Goal: Task Accomplishment & Management: Manage account settings

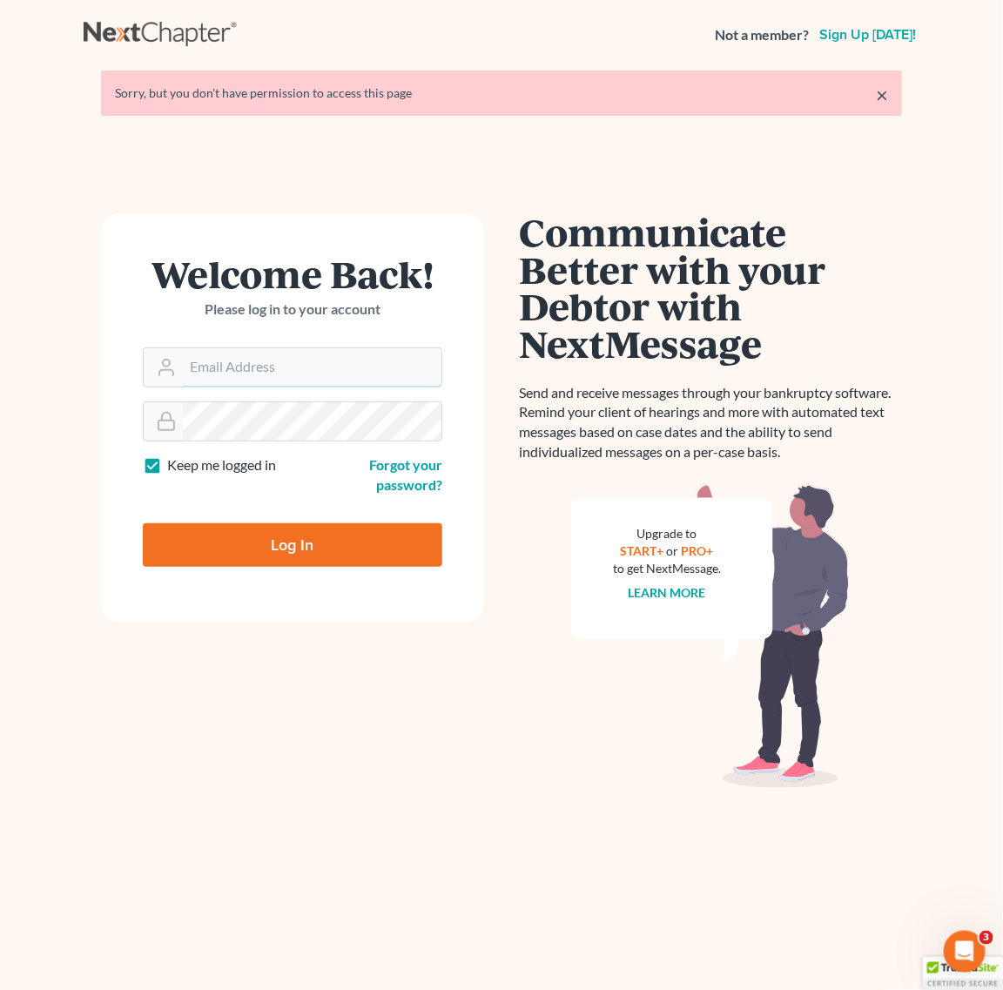
type input "[EMAIL_ADDRESS][DOMAIN_NAME]"
click at [216, 553] on input "Log In" at bounding box center [292, 545] width 299 height 44
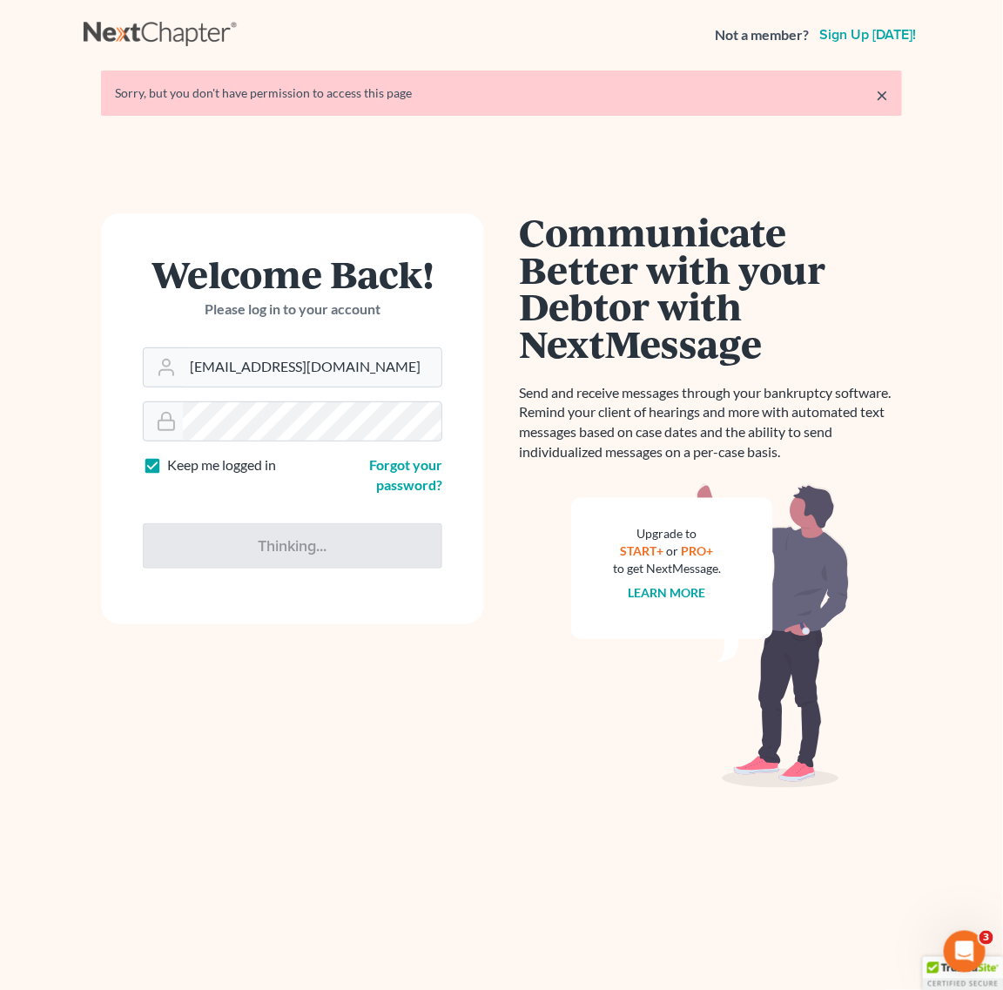
type input "Thinking..."
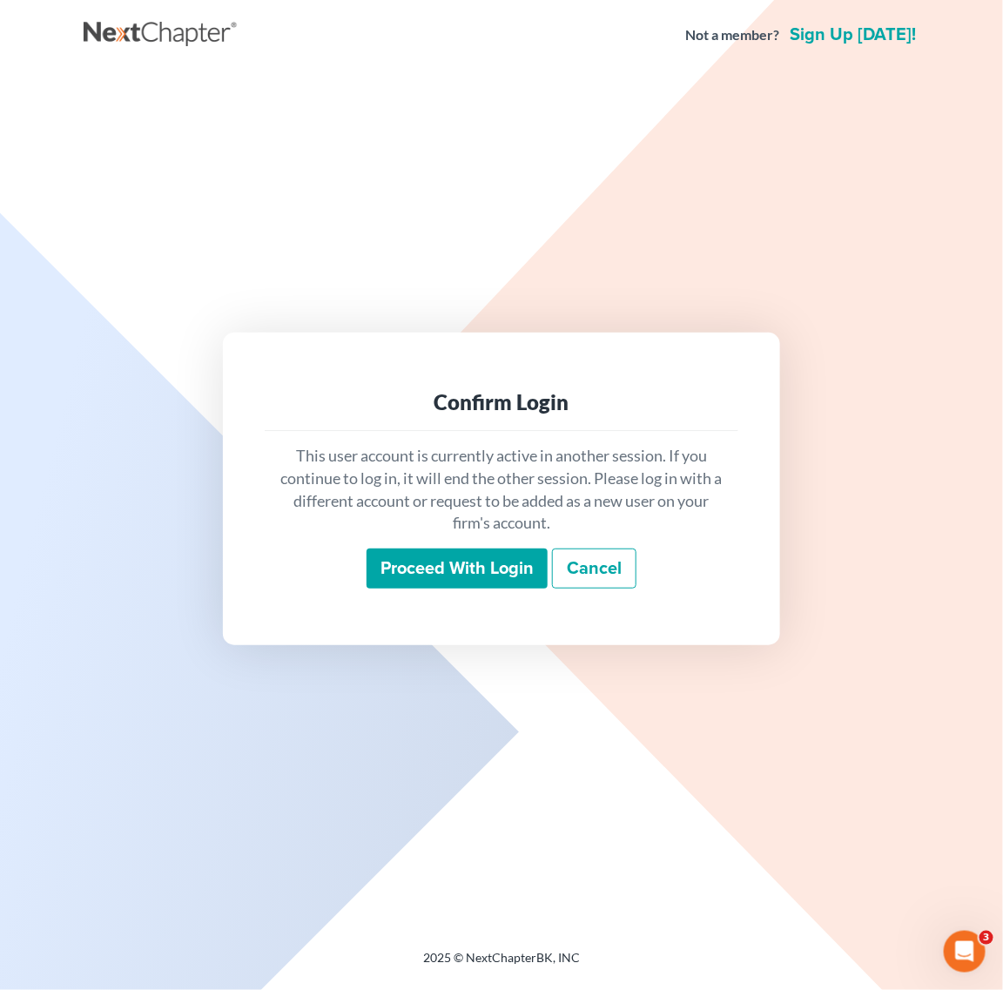
click at [507, 558] on input "Proceed with login" at bounding box center [456, 568] width 181 height 40
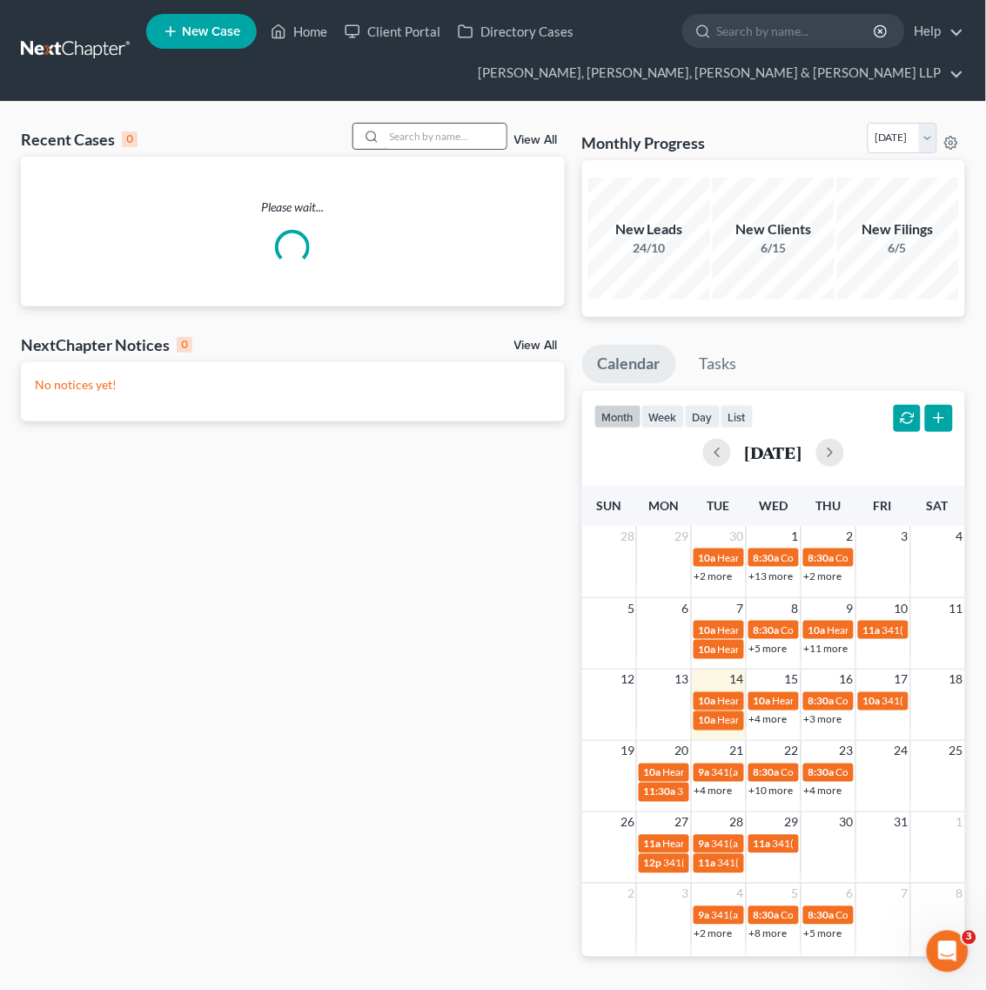
click at [457, 144] on input "search" at bounding box center [446, 136] width 122 height 25
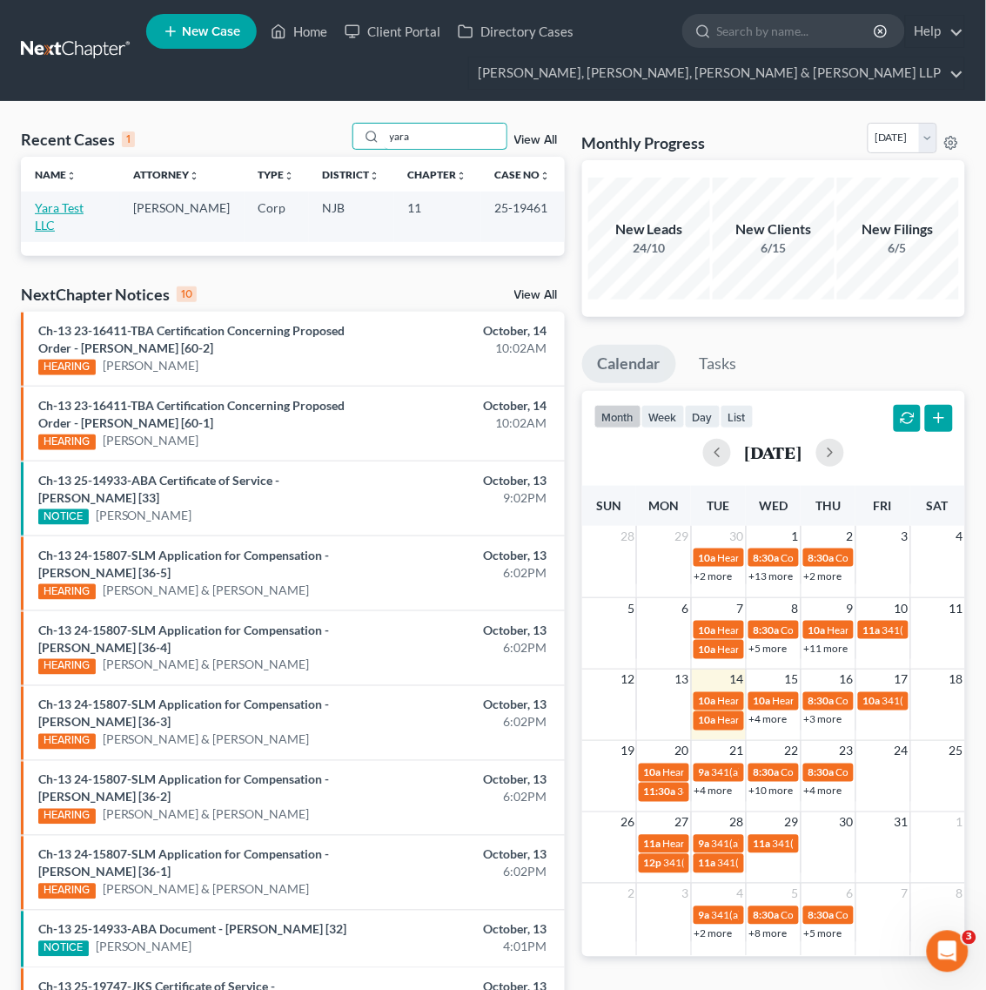
type input "yara"
click at [74, 206] on link "Yara Test LLC" at bounding box center [59, 216] width 49 height 32
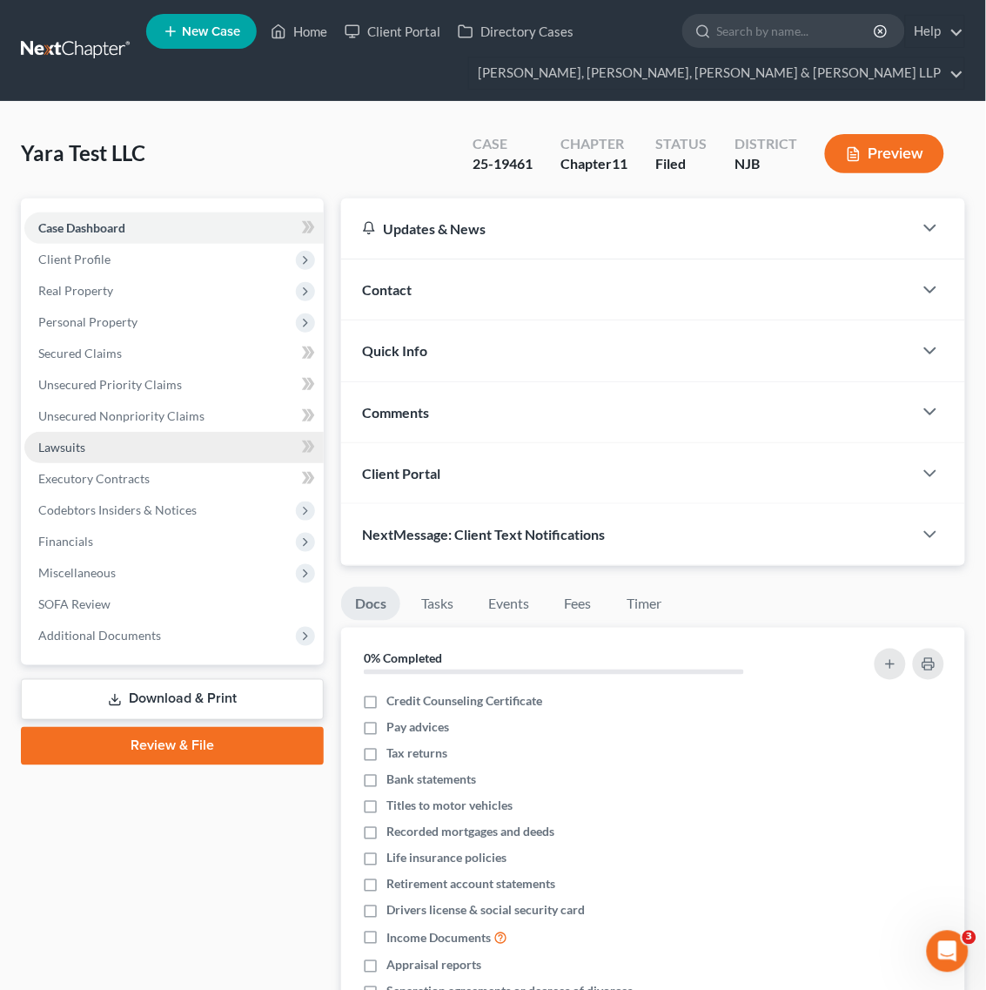
click at [277, 440] on link "Lawsuits" at bounding box center [173, 447] width 299 height 31
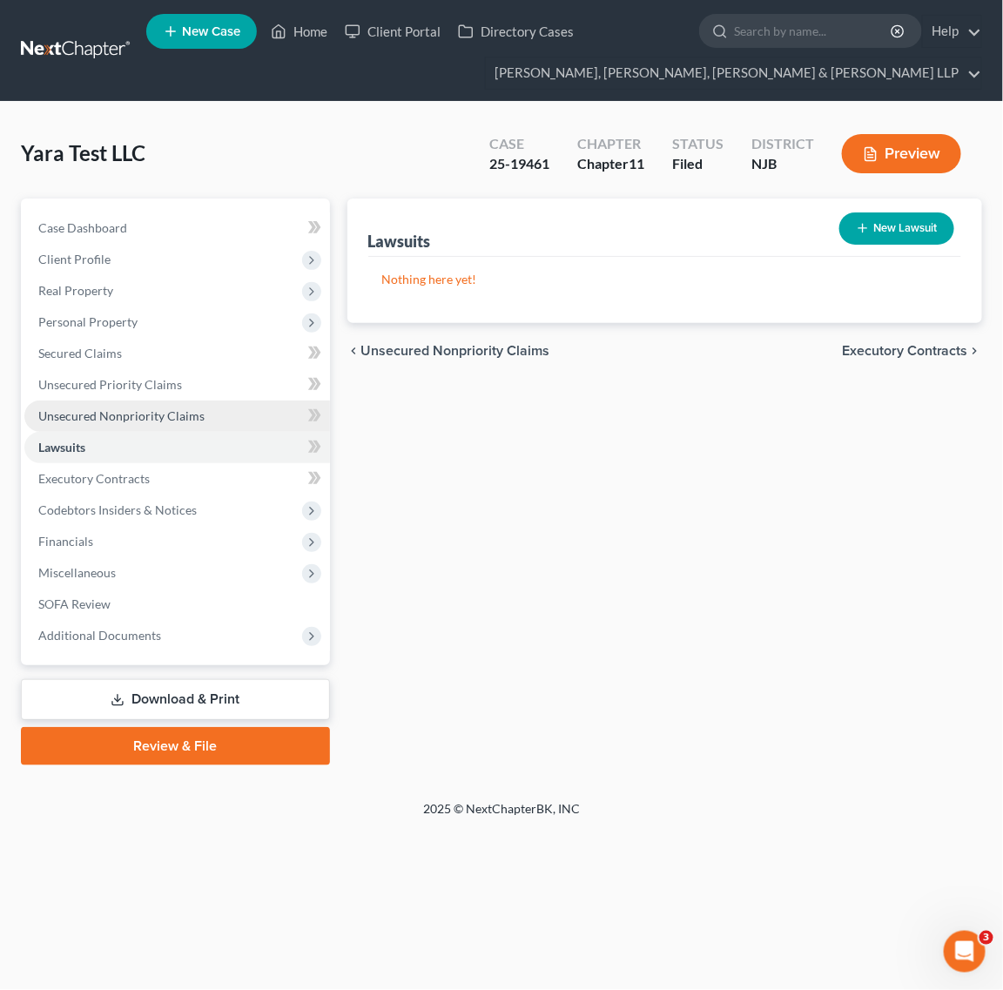
click at [258, 414] on link "Unsecured Nonpriority Claims" at bounding box center [177, 415] width 306 height 31
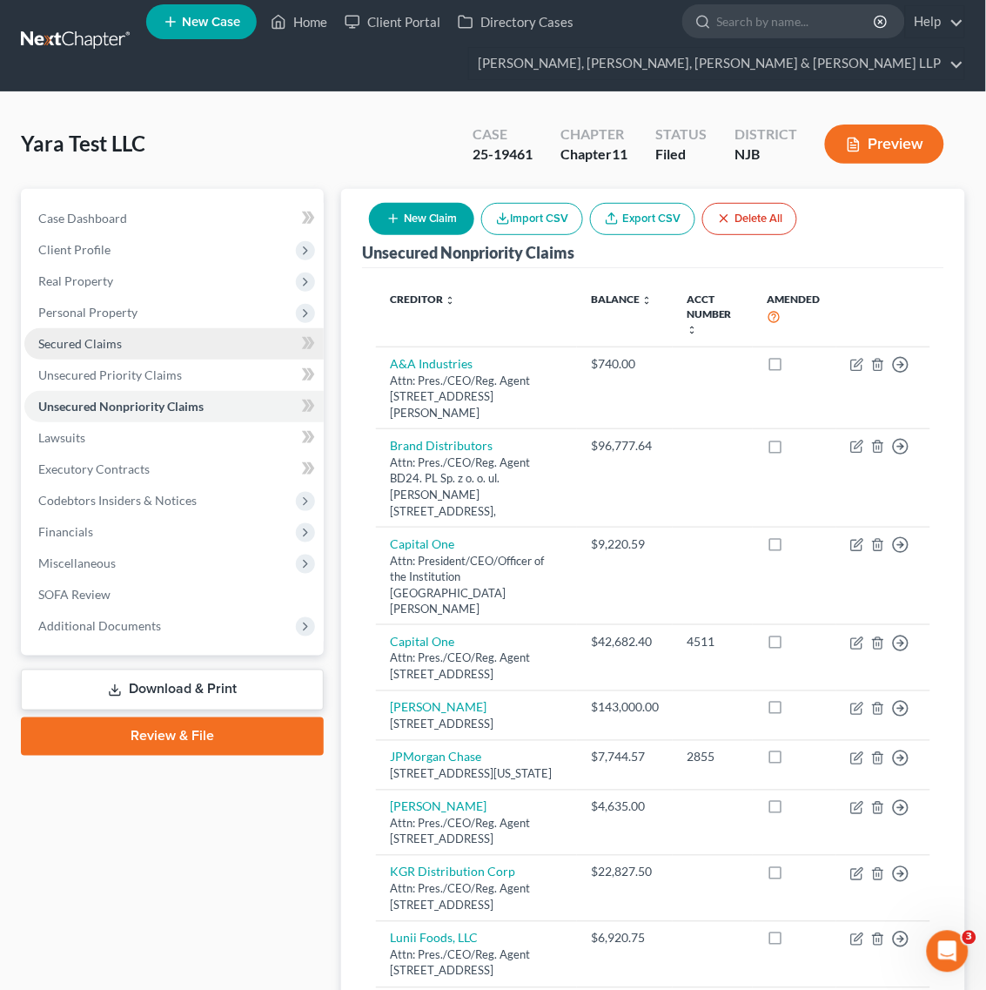
scroll to position [9, 0]
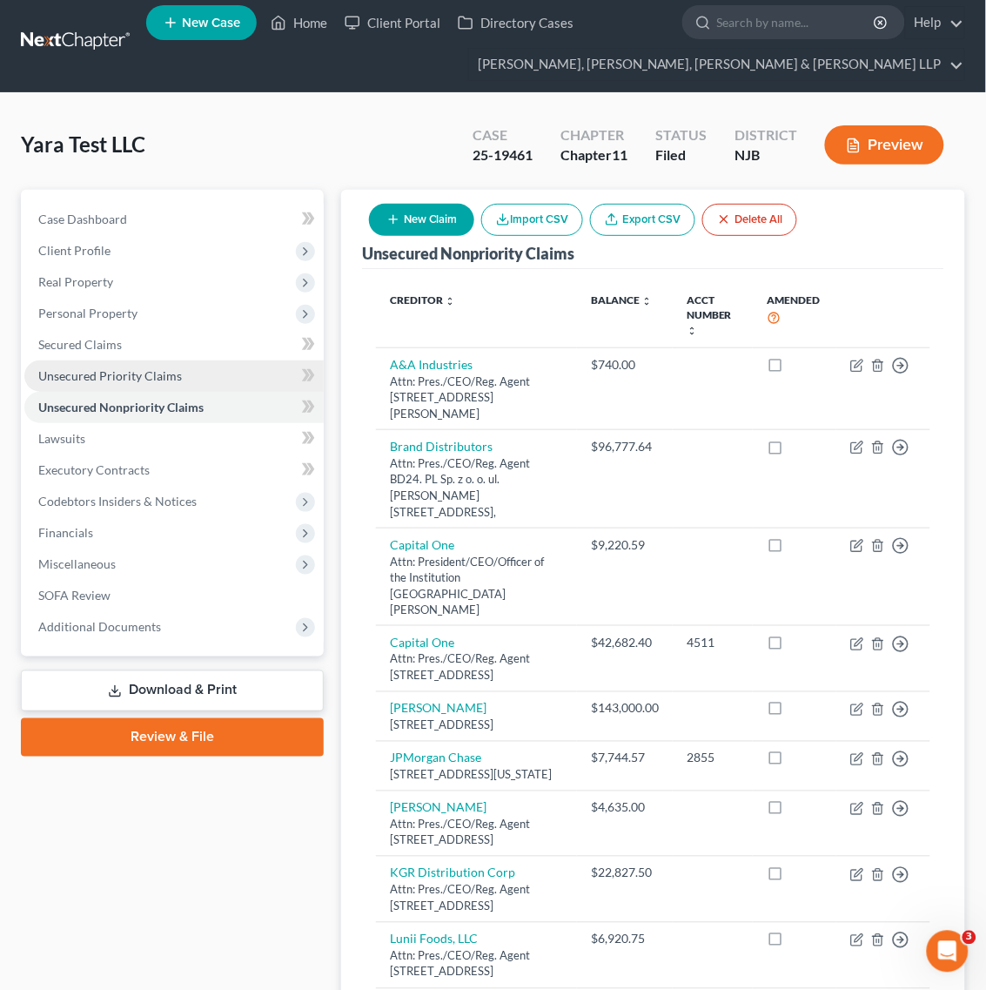
click at [215, 371] on link "Unsecured Priority Claims" at bounding box center [173, 375] width 299 height 31
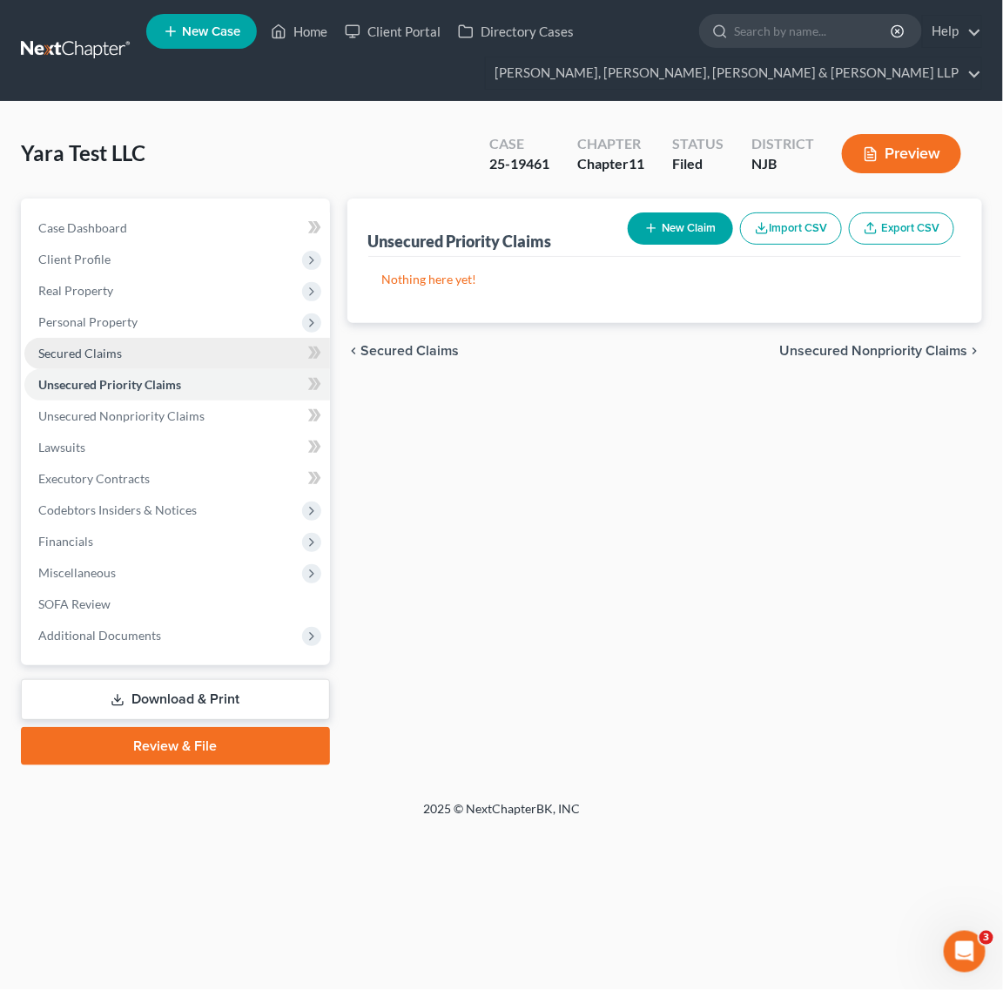
click at [200, 348] on link "Secured Claims" at bounding box center [177, 353] width 306 height 31
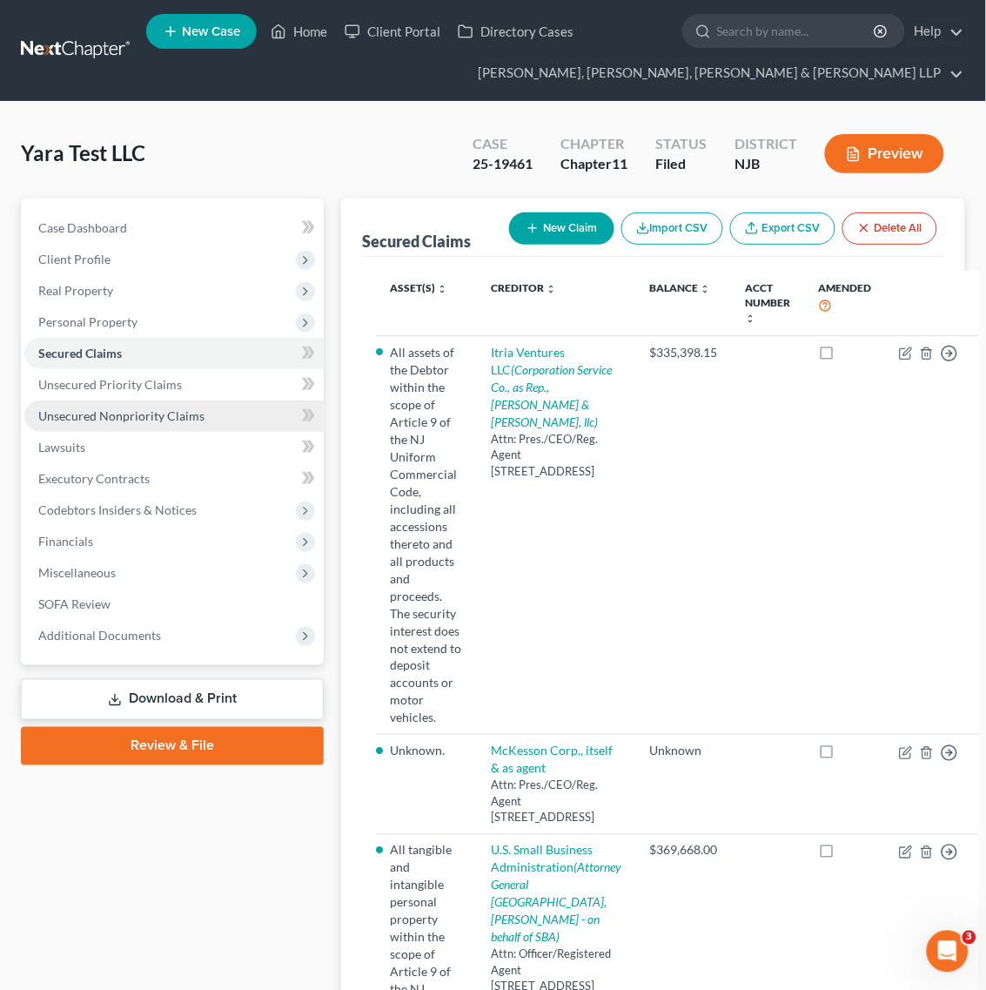
click at [115, 427] on link "Unsecured Nonpriority Claims" at bounding box center [173, 415] width 299 height 31
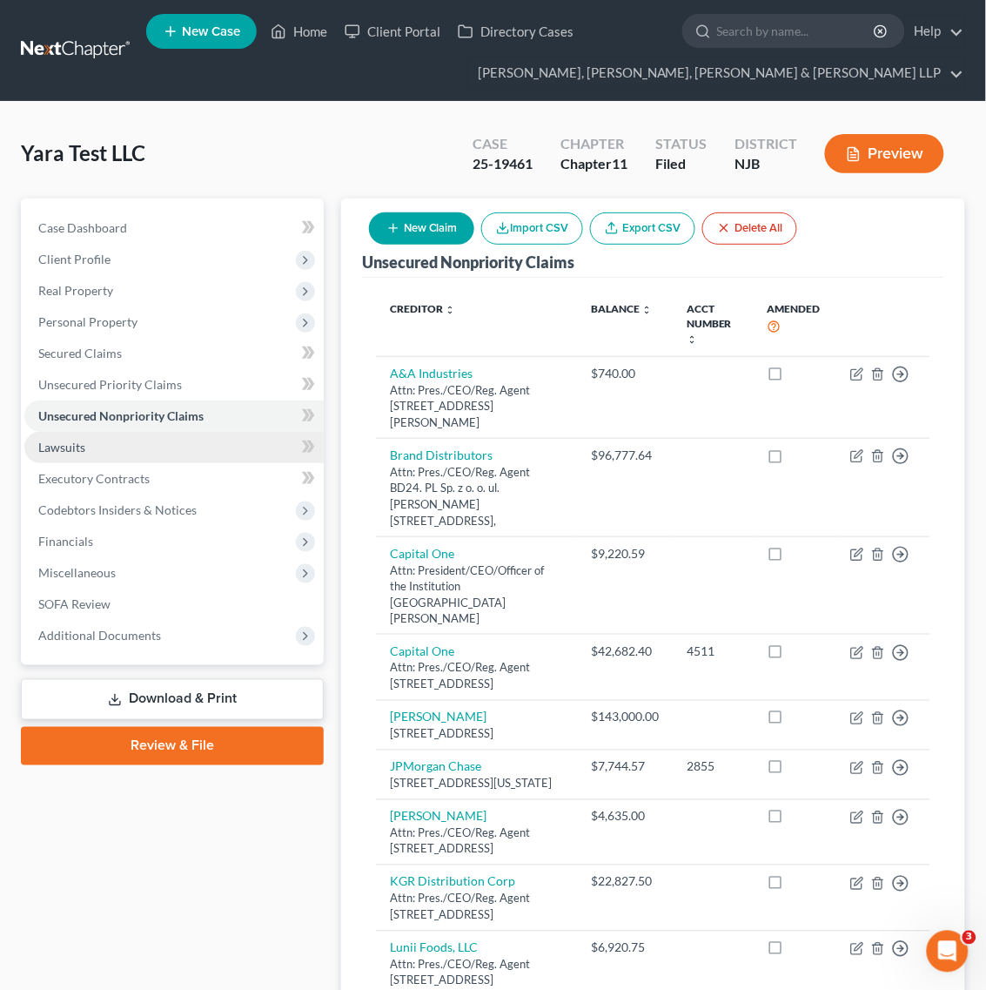
click at [136, 458] on link "Lawsuits" at bounding box center [173, 447] width 299 height 31
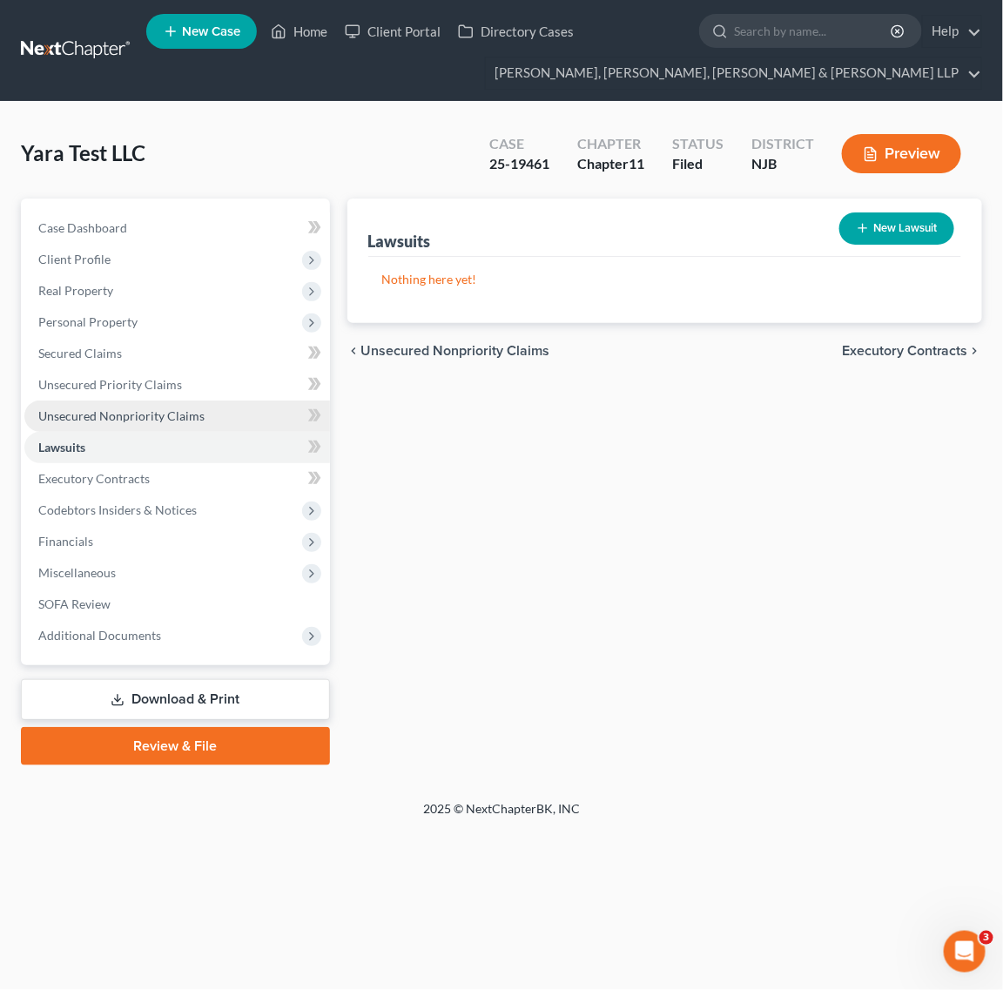
click at [136, 426] on link "Unsecured Nonpriority Claims" at bounding box center [177, 415] width 306 height 31
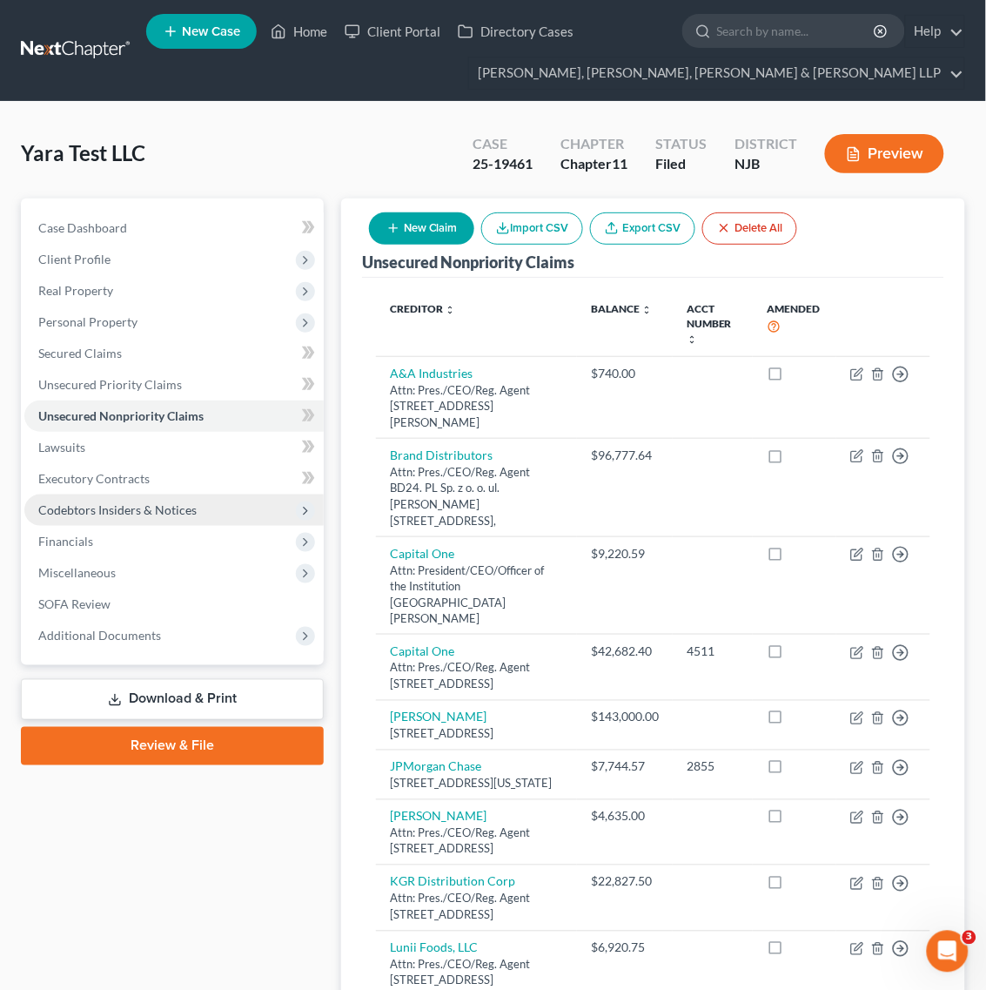
click at [98, 502] on span "Codebtors Insiders & Notices" at bounding box center [117, 509] width 158 height 15
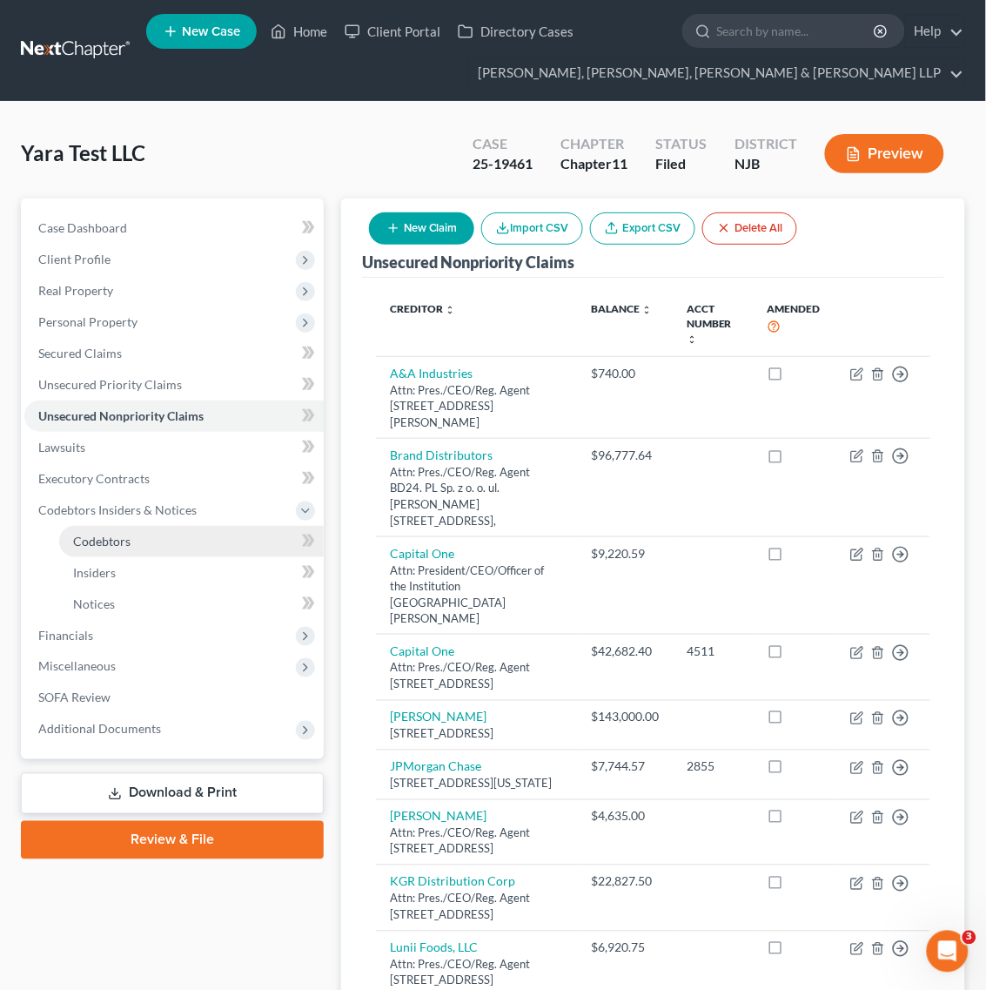
click at [137, 536] on link "Codebtors" at bounding box center [191, 541] width 265 height 31
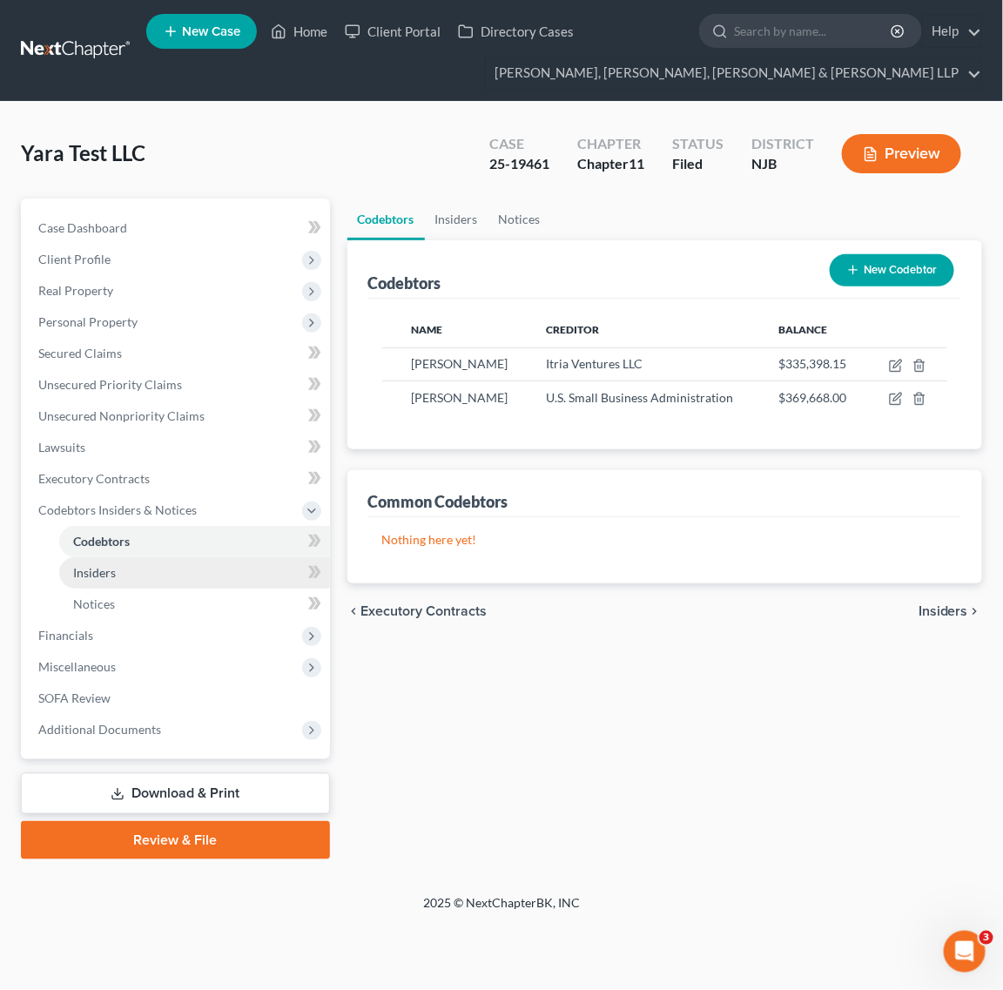
click at [149, 571] on link "Insiders" at bounding box center [194, 572] width 271 height 31
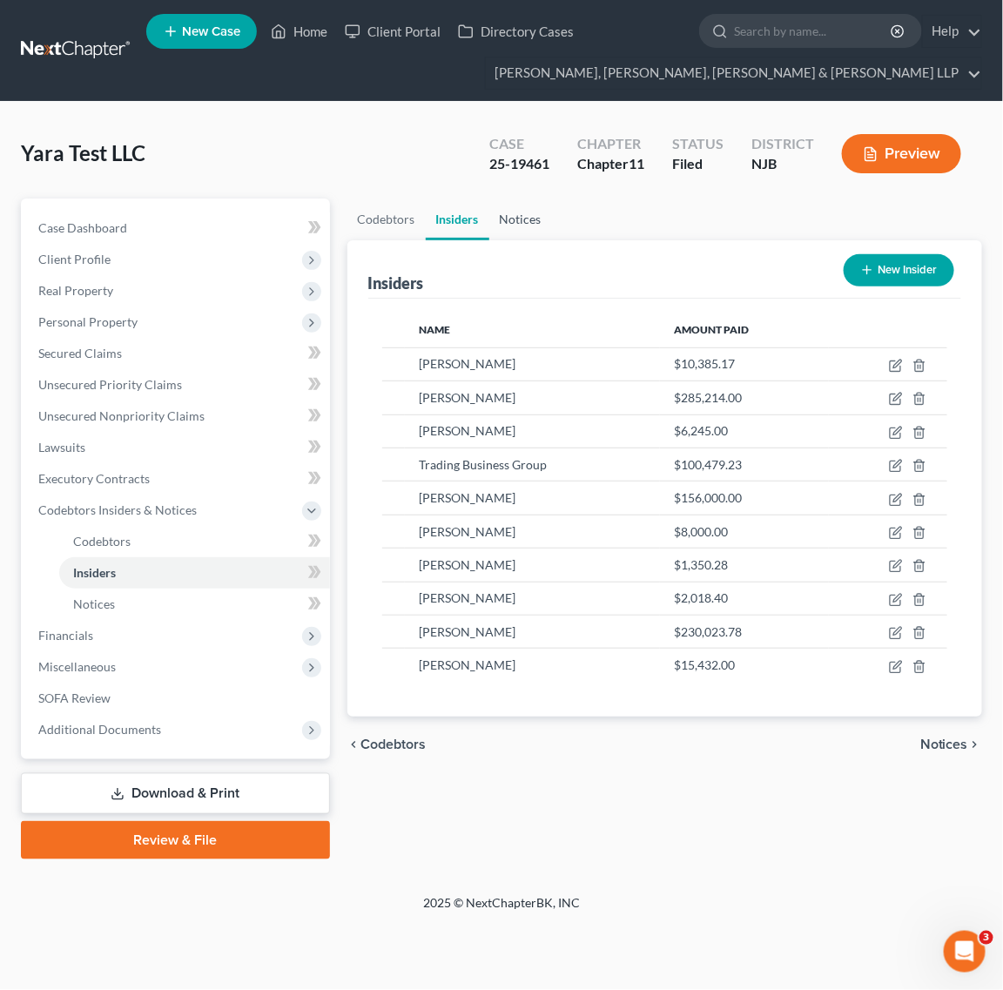
click at [527, 218] on link "Notices" at bounding box center [520, 219] width 63 height 42
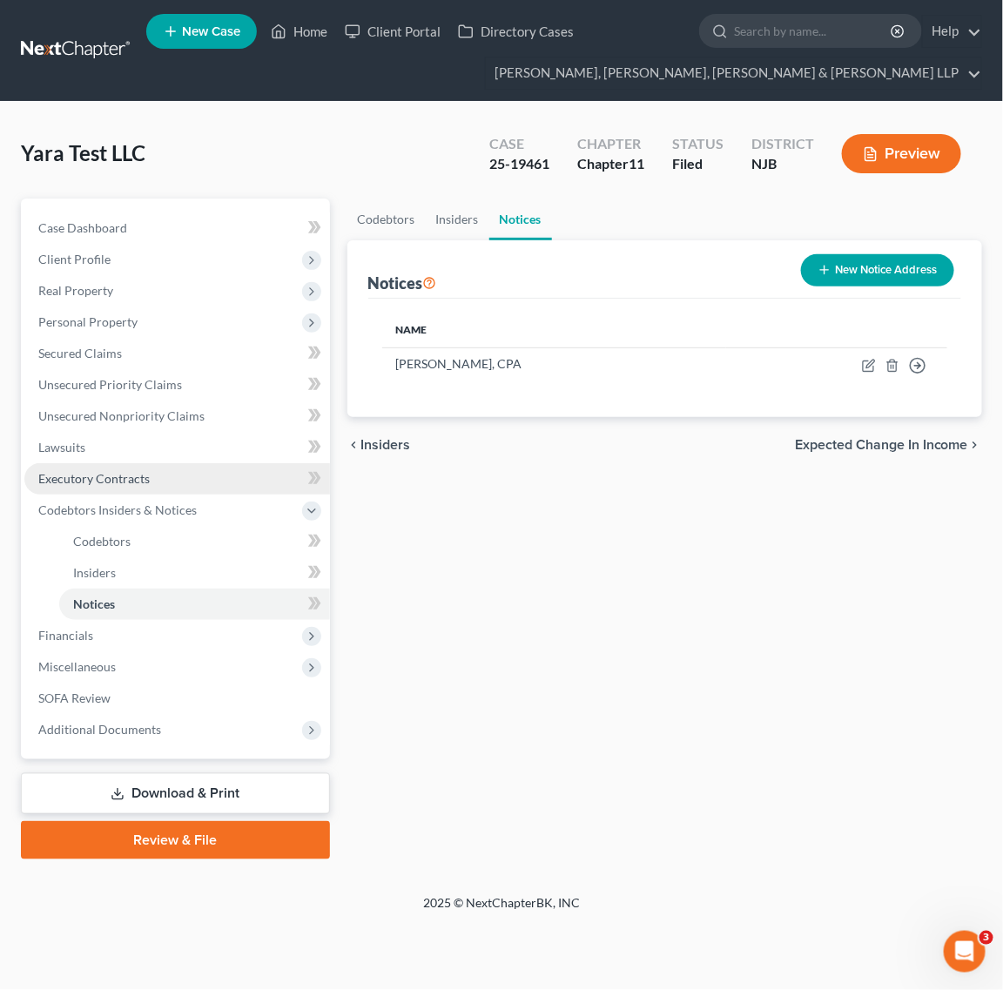
click at [239, 473] on link "Executory Contracts" at bounding box center [177, 478] width 306 height 31
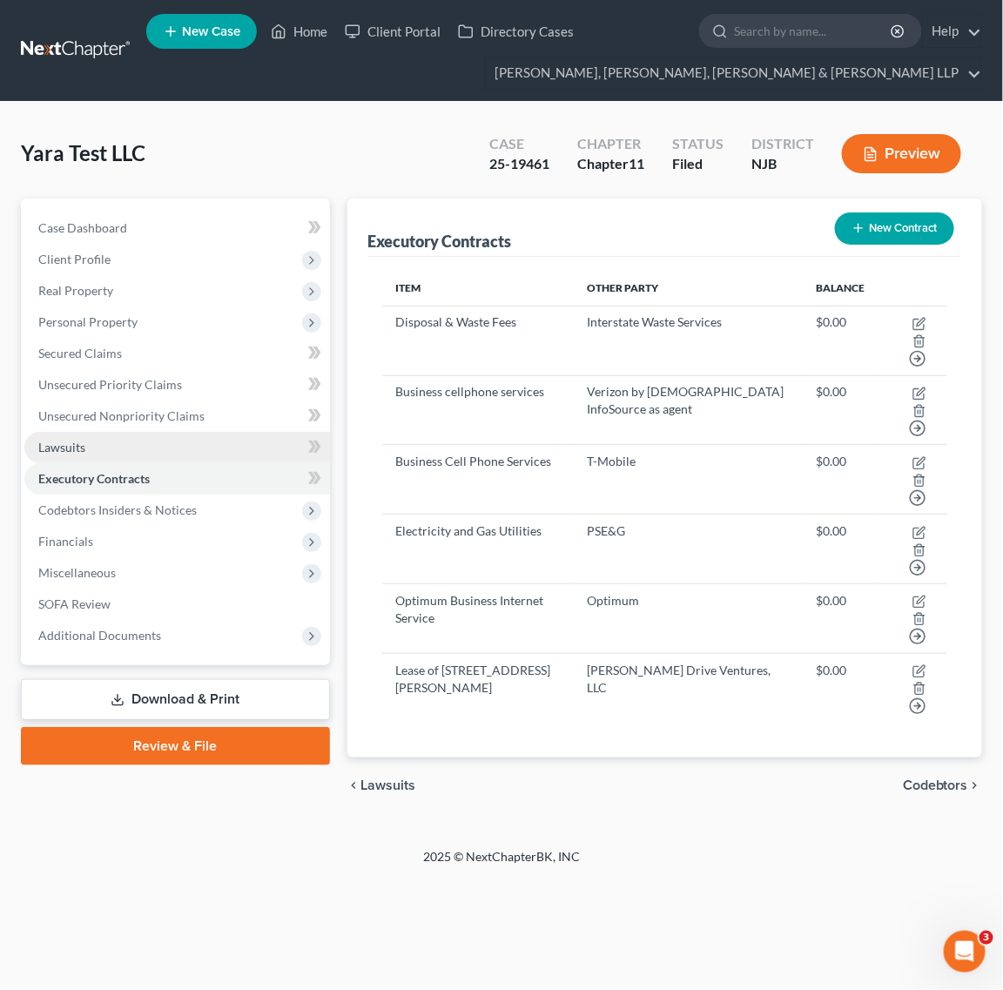
click at [235, 436] on link "Lawsuits" at bounding box center [177, 447] width 306 height 31
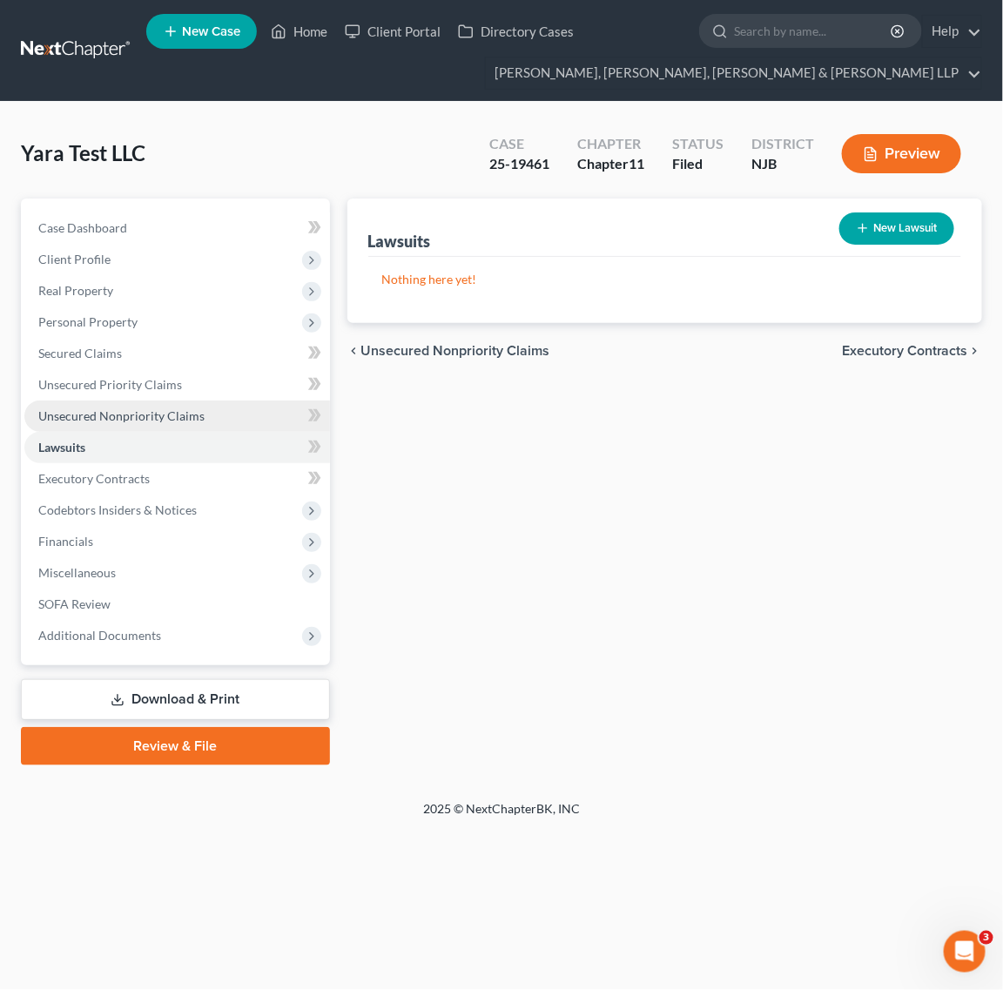
click at [227, 405] on link "Unsecured Nonpriority Claims" at bounding box center [177, 415] width 306 height 31
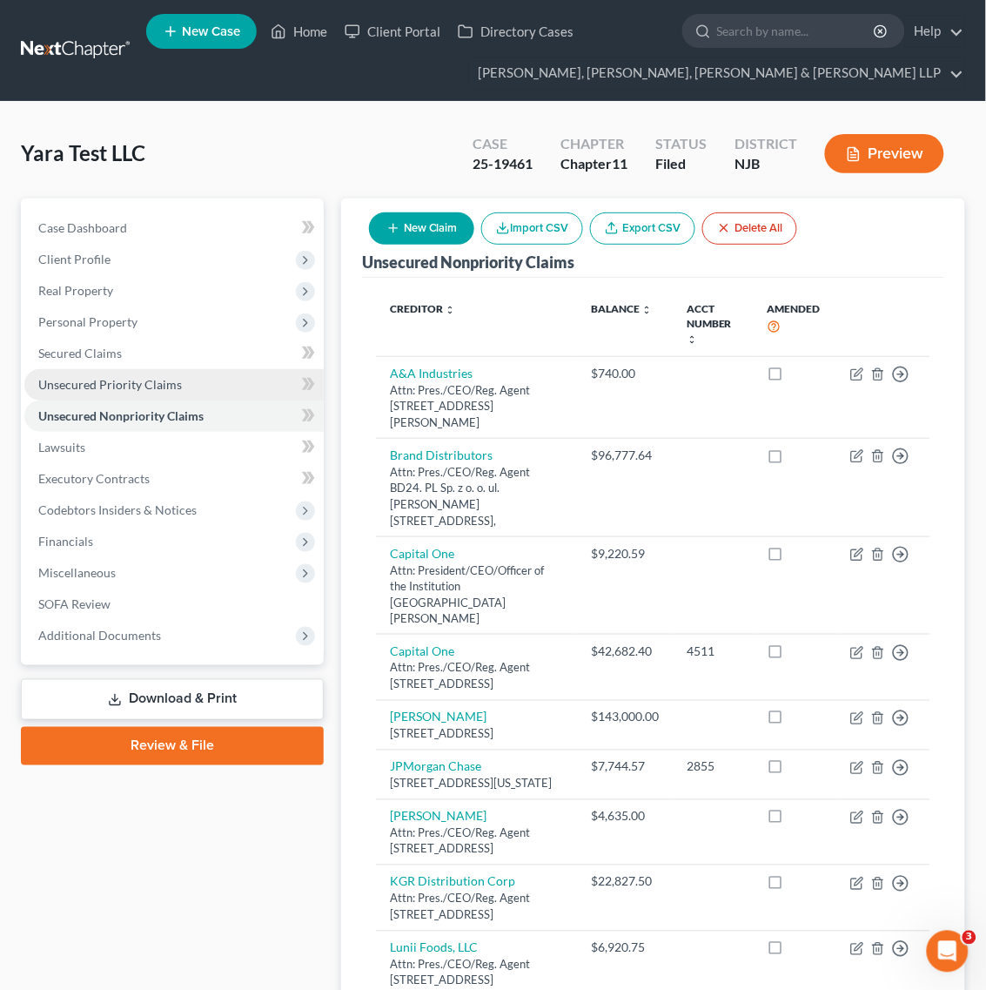
click at [216, 370] on link "Unsecured Priority Claims" at bounding box center [173, 384] width 299 height 31
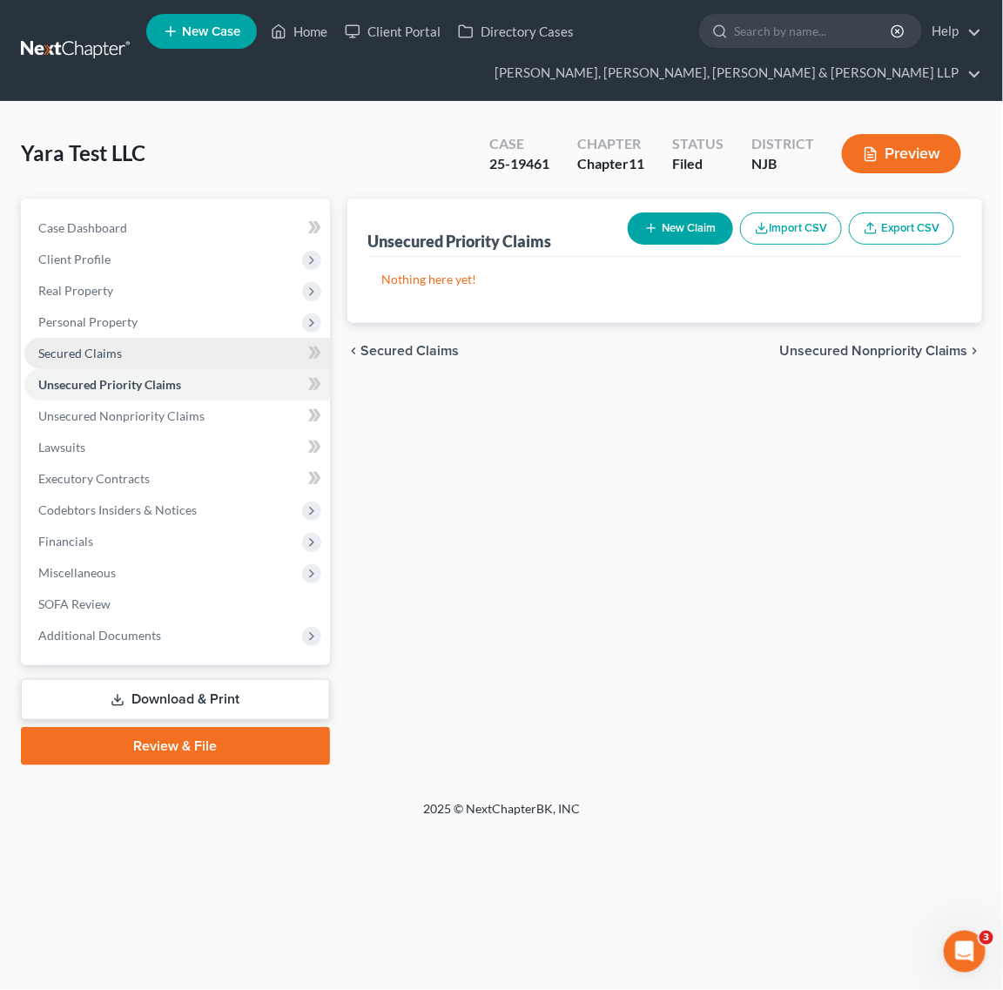
click at [209, 355] on link "Secured Claims" at bounding box center [177, 353] width 306 height 31
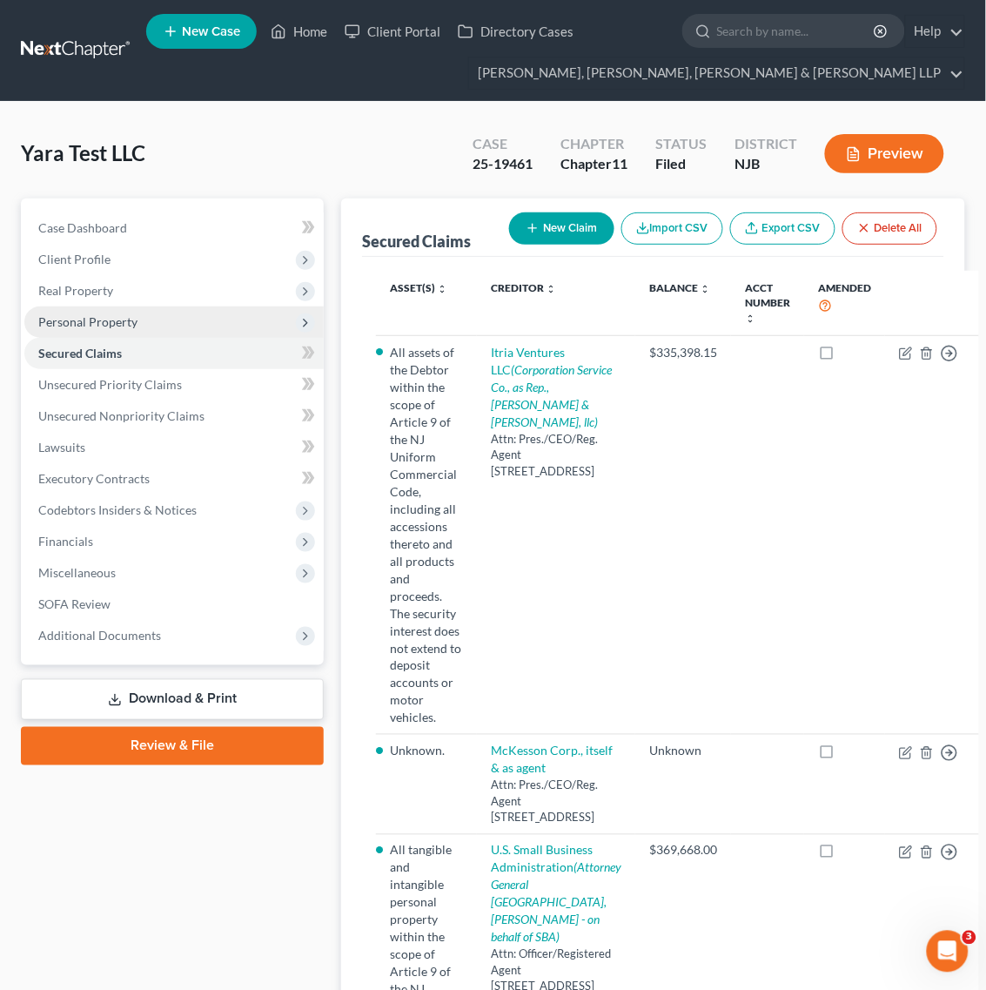
click at [192, 311] on span "Personal Property" at bounding box center [173, 321] width 299 height 31
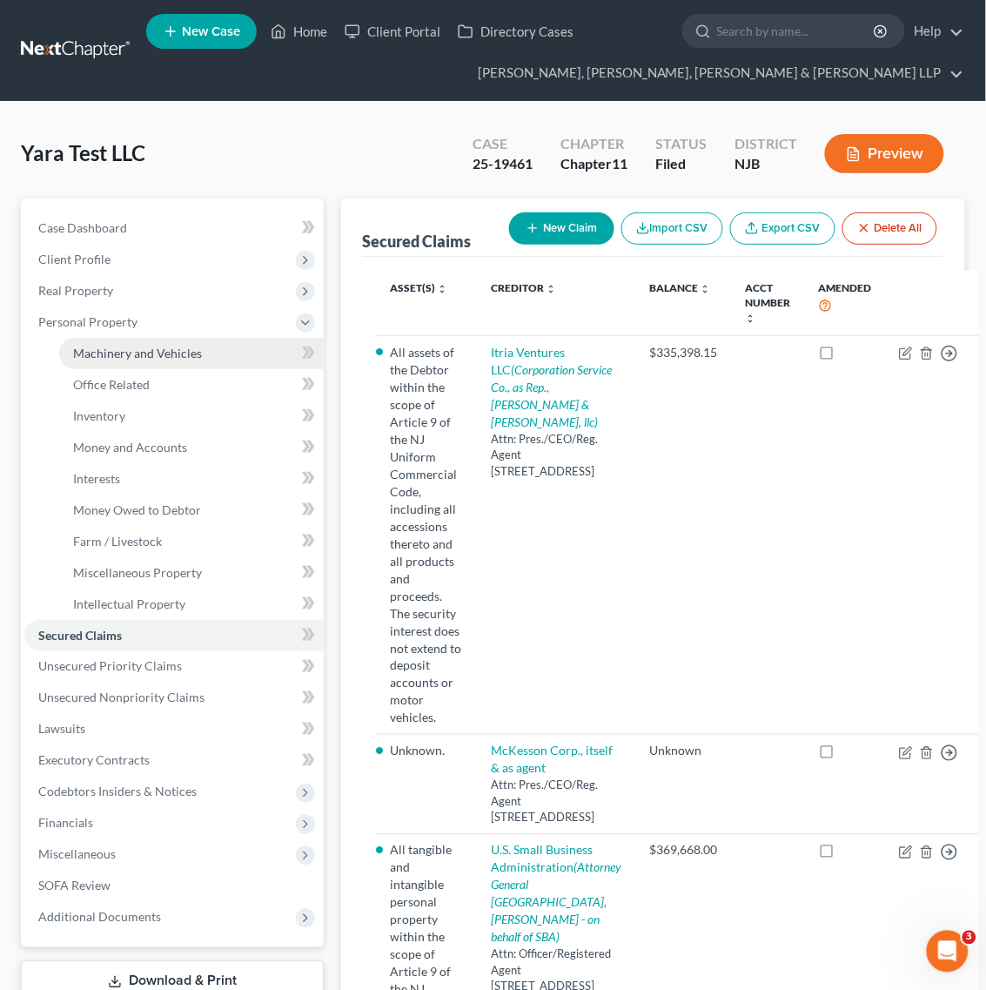
click at [179, 362] on link "Machinery and Vehicles" at bounding box center [191, 353] width 265 height 31
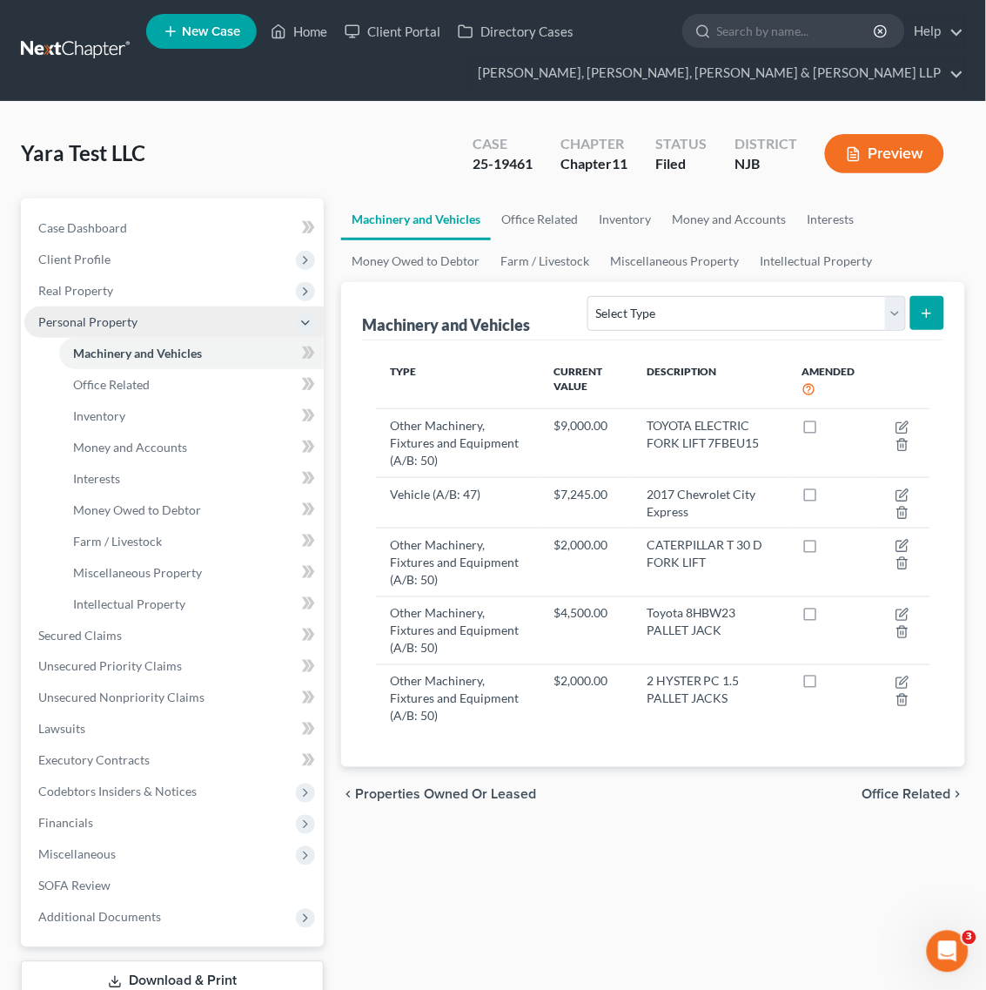
click at [164, 319] on span "Personal Property" at bounding box center [173, 321] width 299 height 31
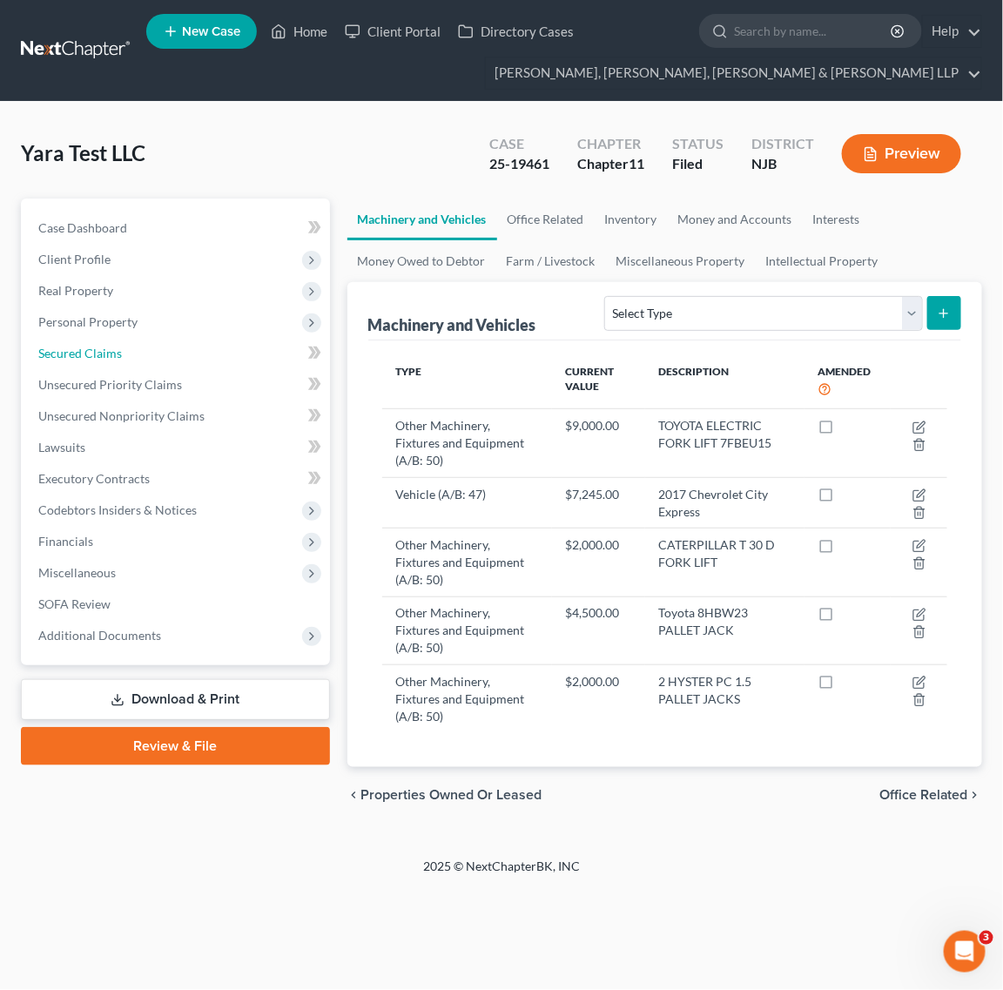
click at [158, 353] on link "Secured Claims" at bounding box center [177, 353] width 306 height 31
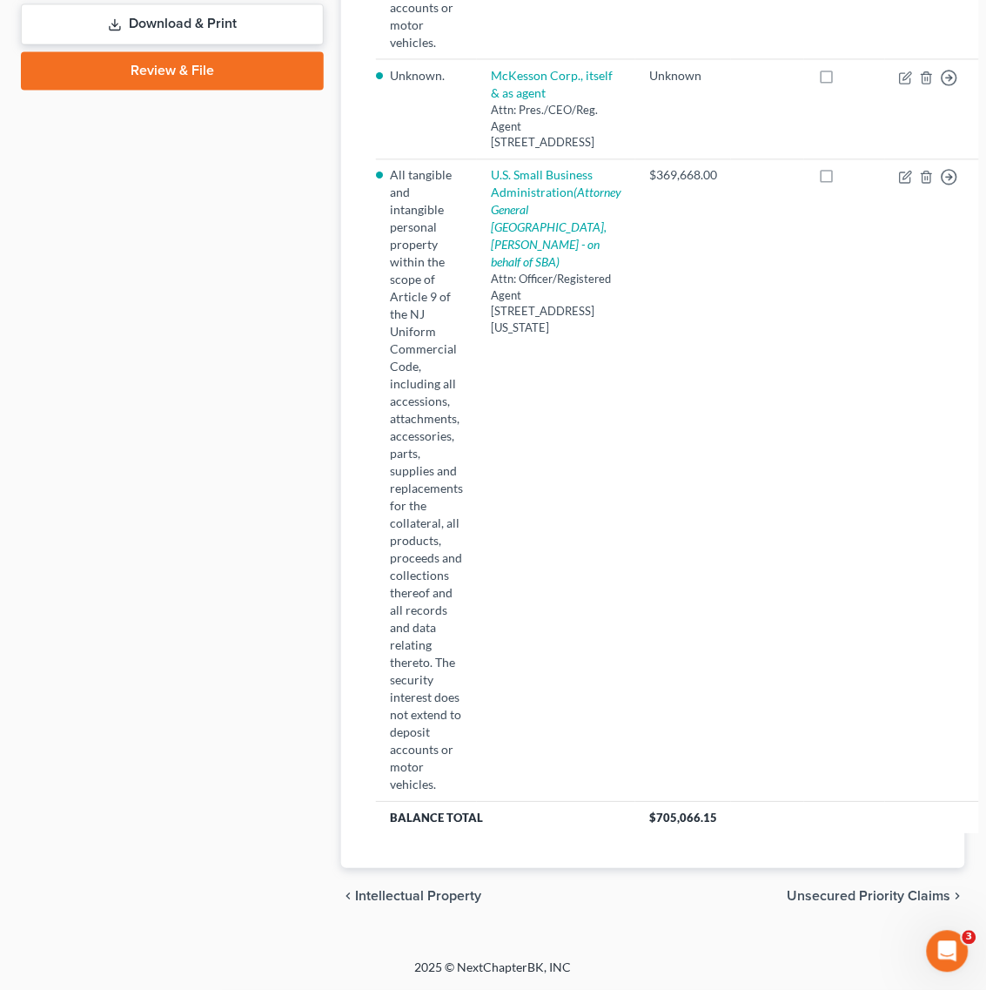
scroll to position [180, 0]
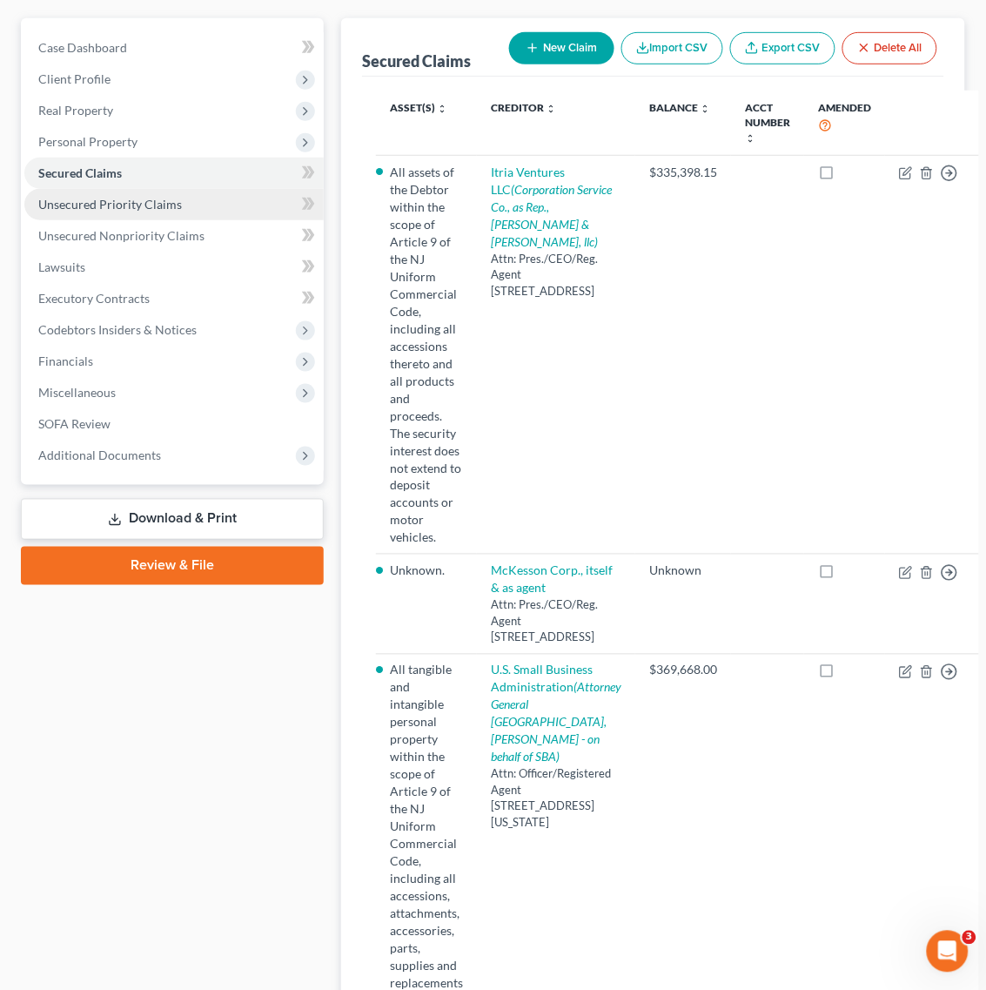
click at [228, 200] on link "Unsecured Priority Claims" at bounding box center [173, 204] width 299 height 31
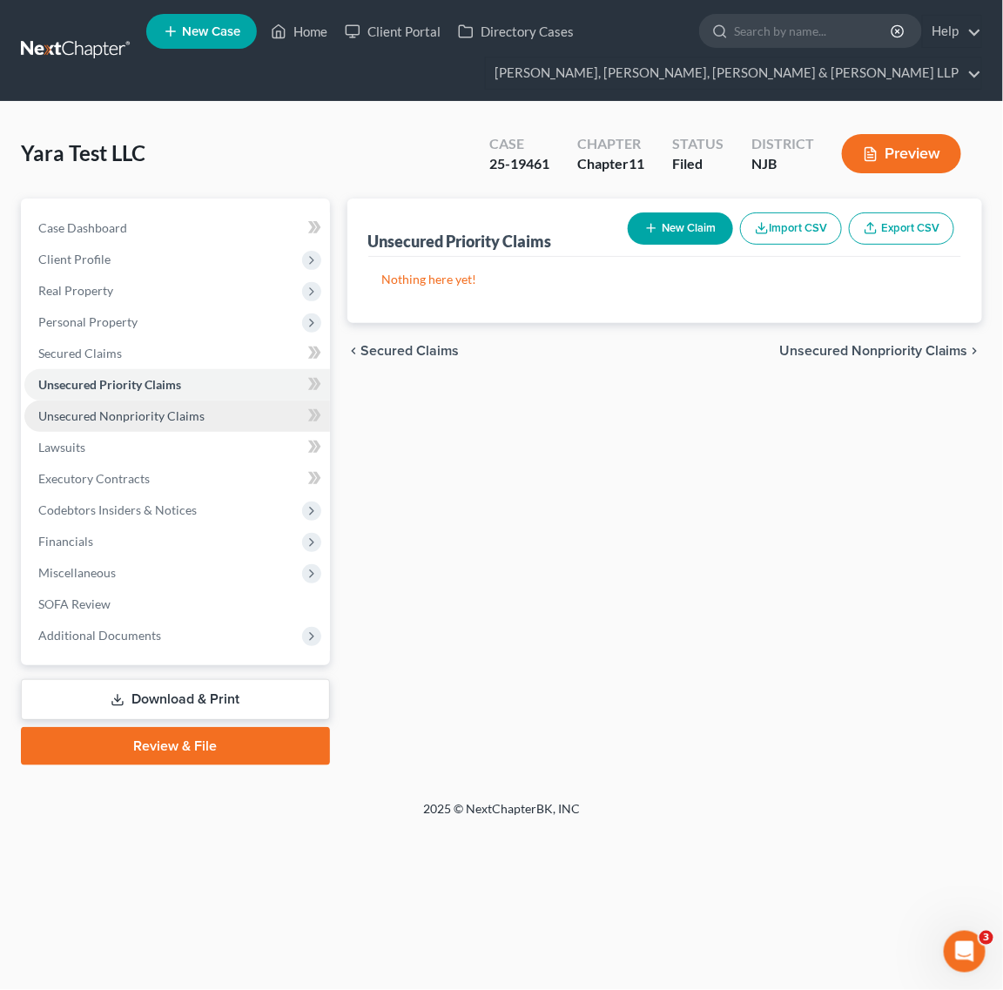
click at [236, 418] on link "Unsecured Nonpriority Claims" at bounding box center [177, 415] width 306 height 31
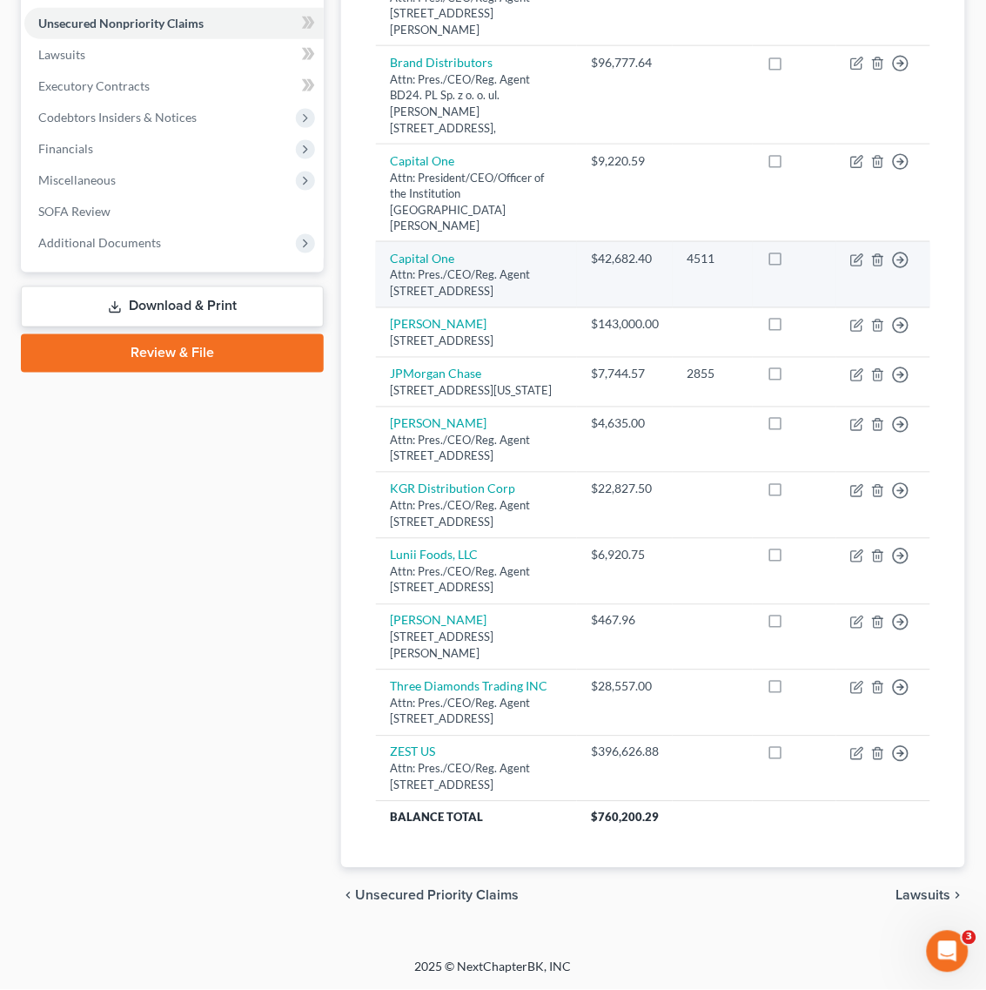
scroll to position [435, 0]
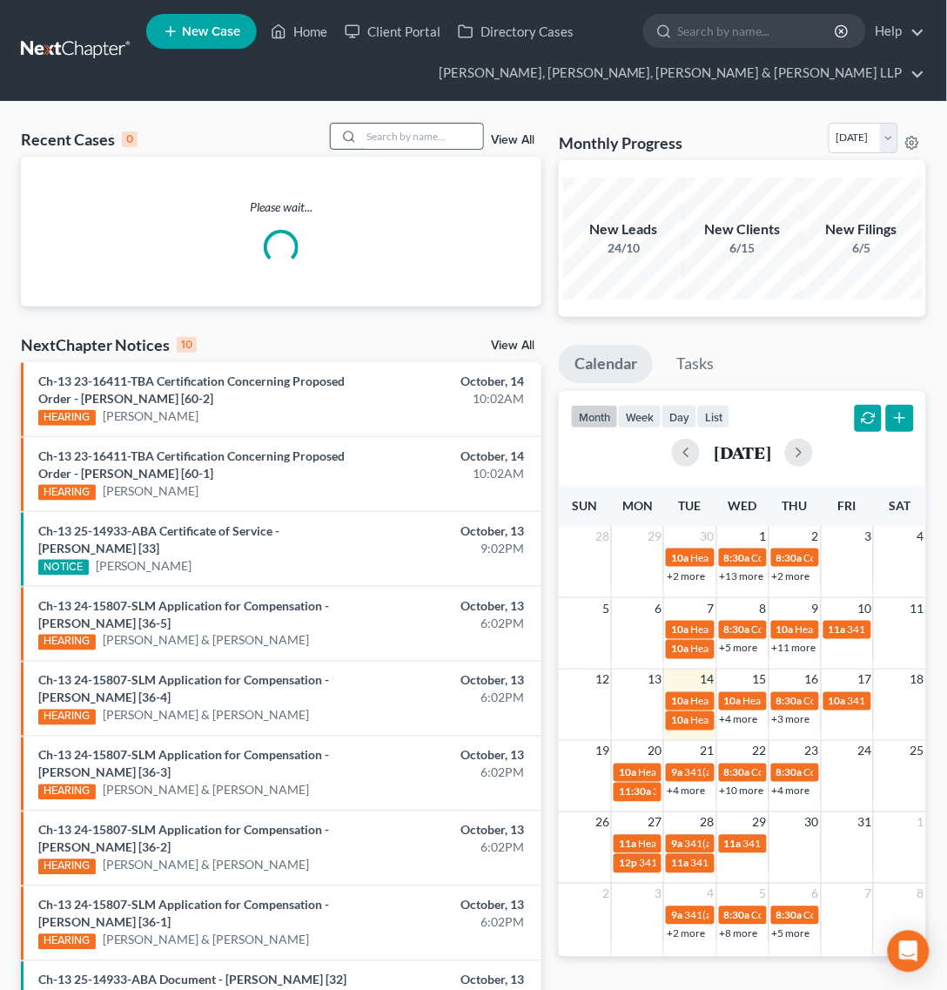
click at [460, 144] on input "search" at bounding box center [422, 136] width 122 height 25
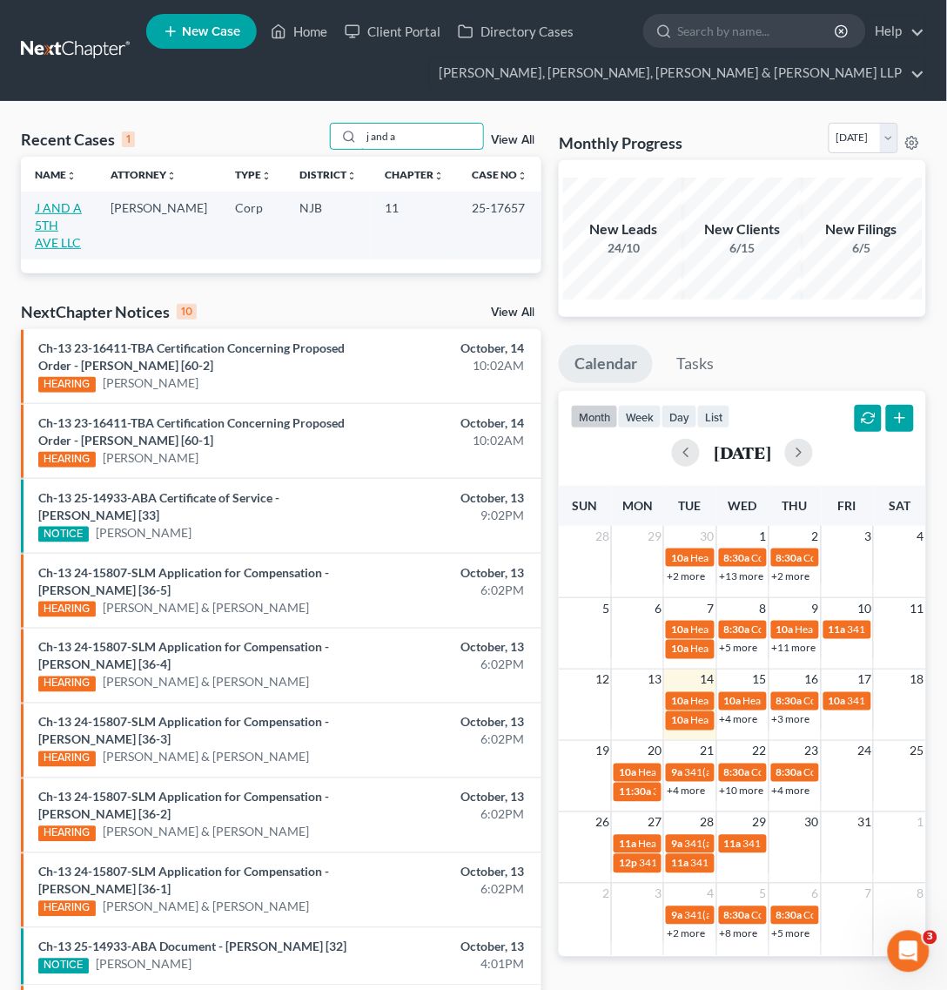
type input "j and a"
click at [53, 224] on link "J AND A 5TH AVE LLC" at bounding box center [58, 225] width 47 height 50
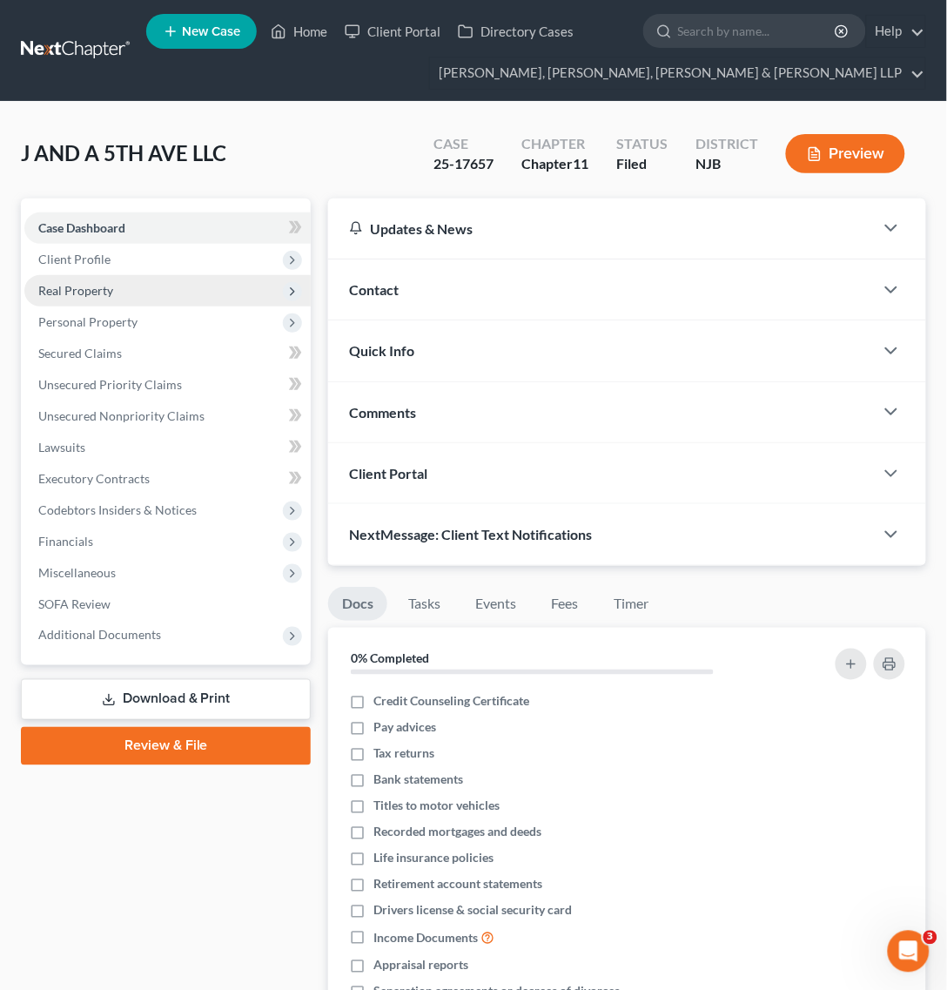
click at [123, 280] on span "Real Property" at bounding box center [167, 290] width 286 height 31
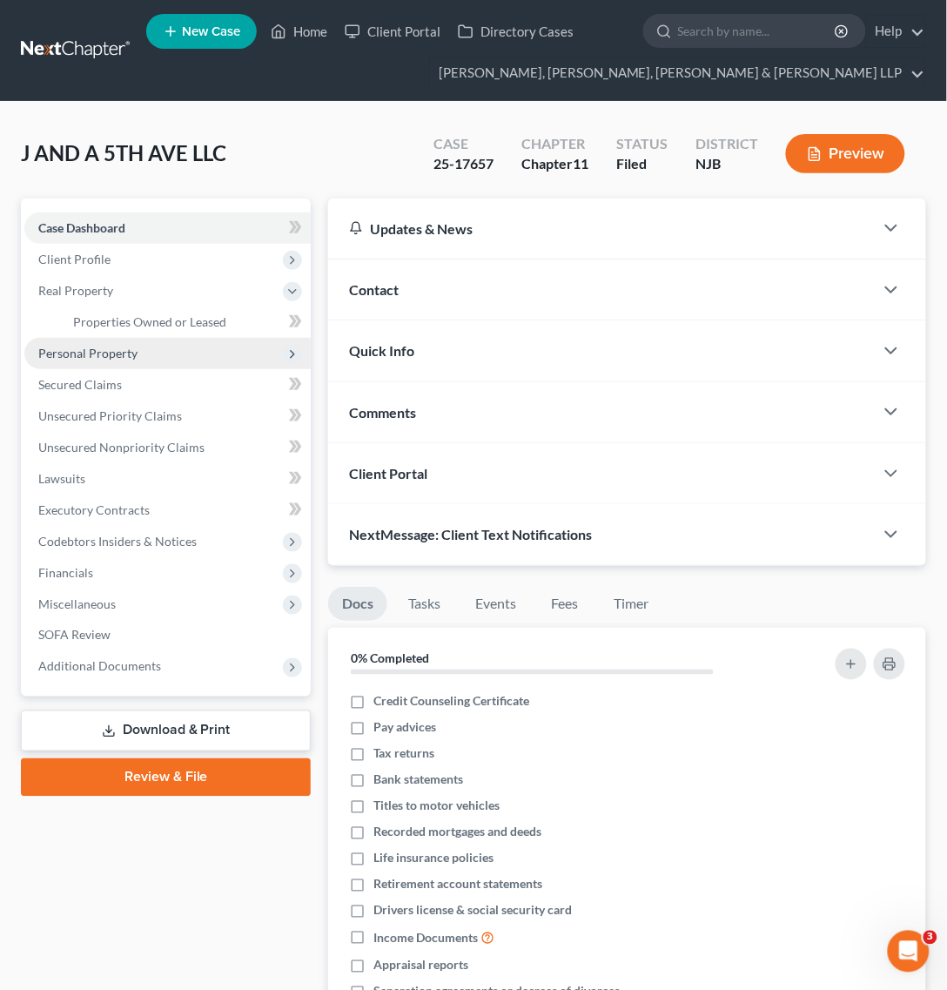
drag, startPoint x: 176, startPoint y: 353, endPoint x: 227, endPoint y: 309, distance: 67.3
click at [176, 353] on span "Personal Property" at bounding box center [167, 353] width 286 height 31
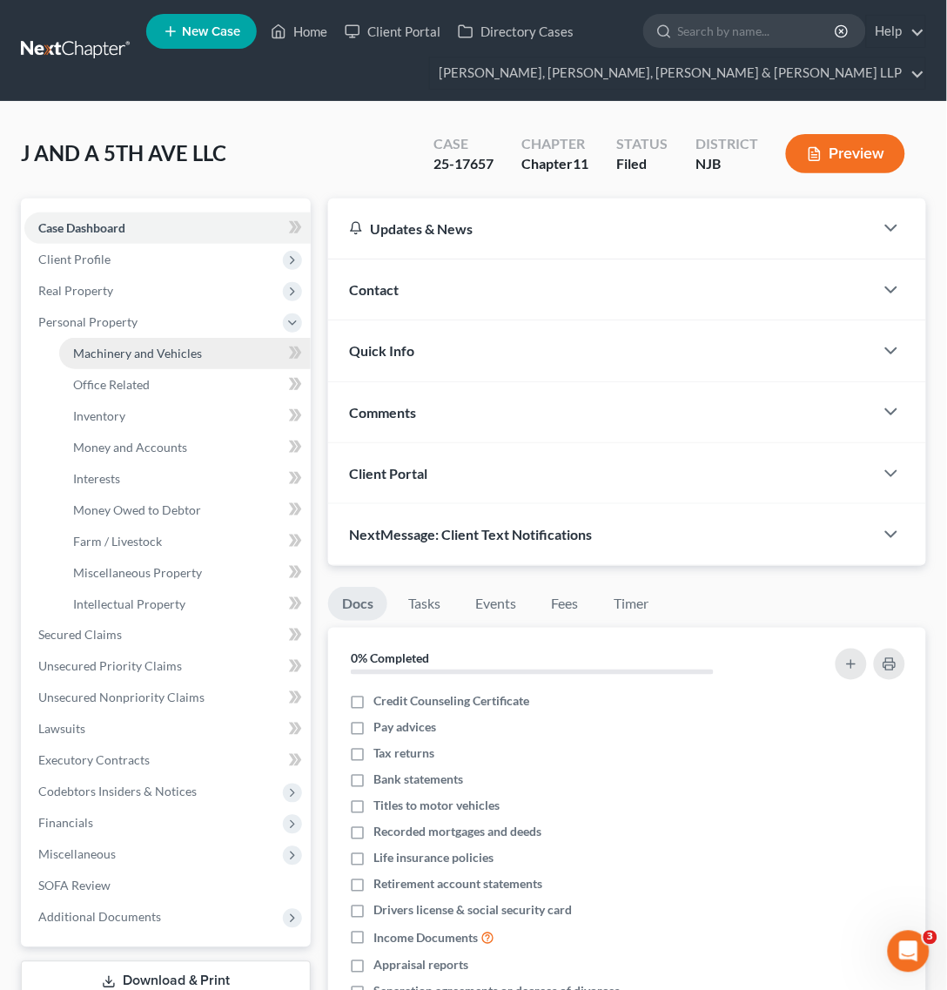
click at [194, 359] on link "Machinery and Vehicles" at bounding box center [185, 353] width 252 height 31
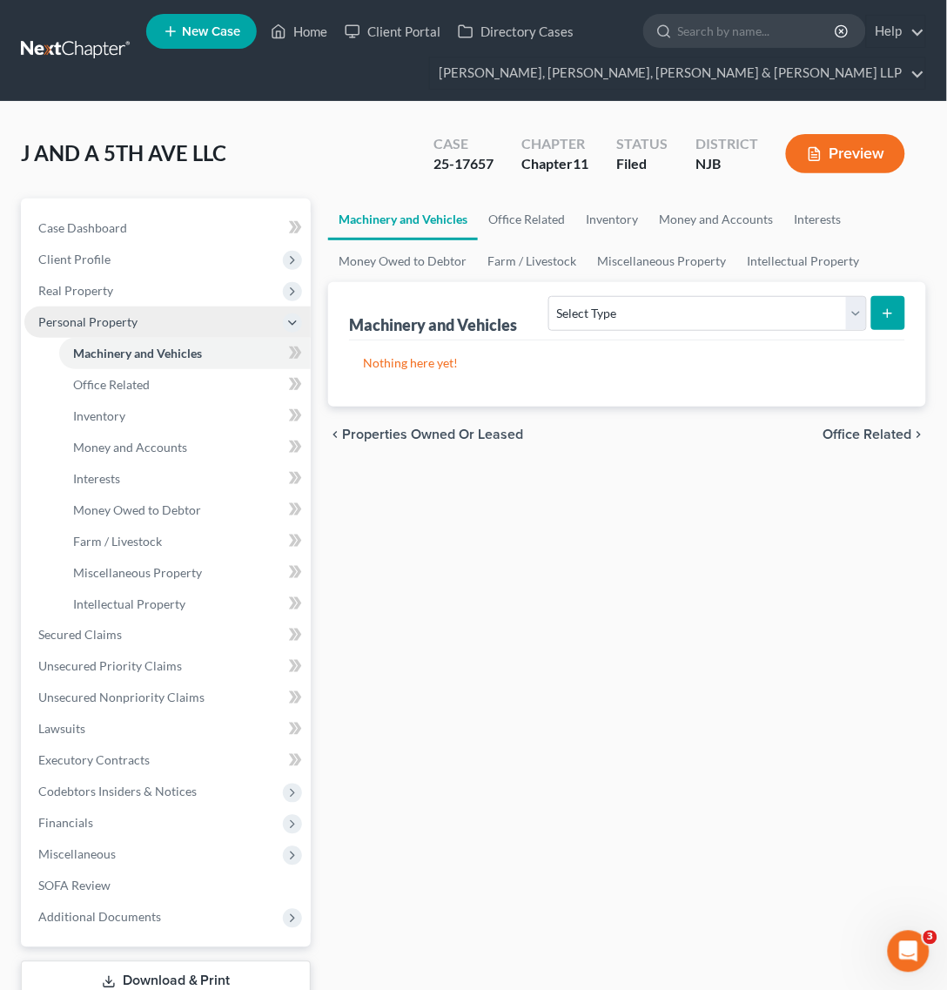
click at [174, 322] on span "Personal Property" at bounding box center [167, 321] width 286 height 31
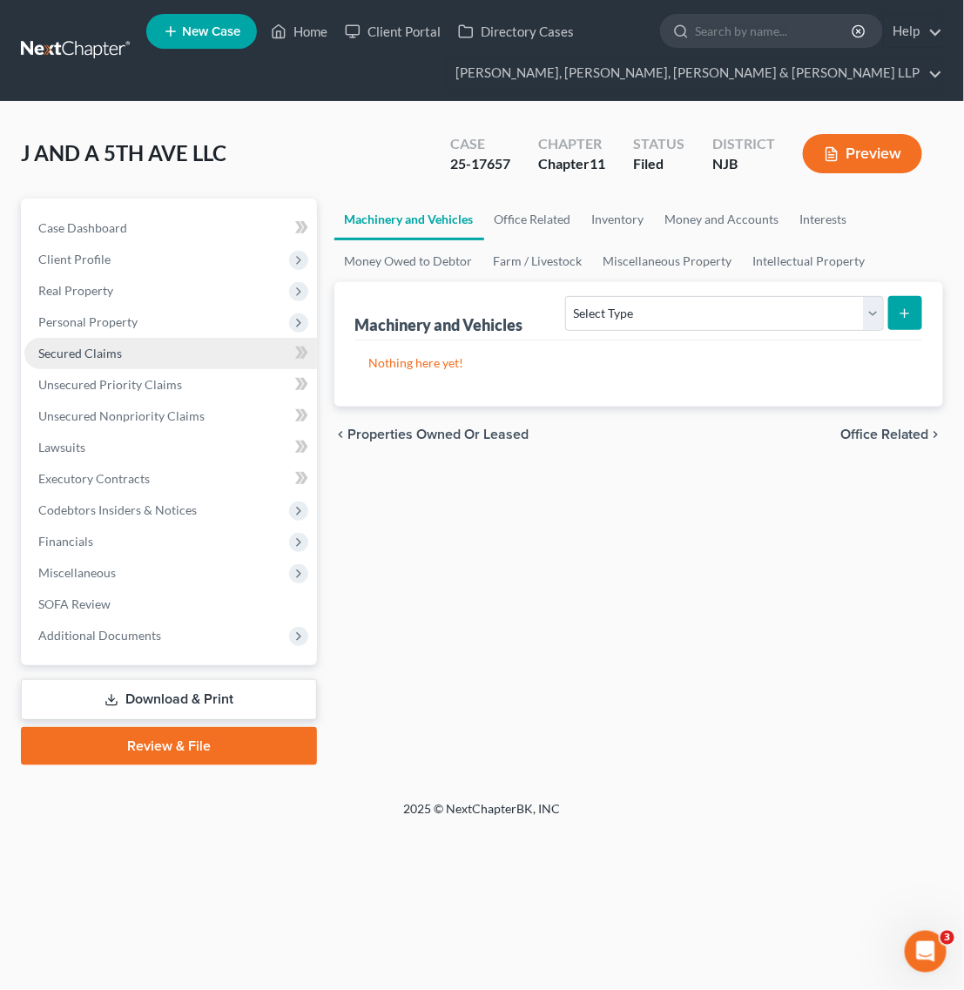
click at [172, 366] on link "Secured Claims" at bounding box center [170, 353] width 292 height 31
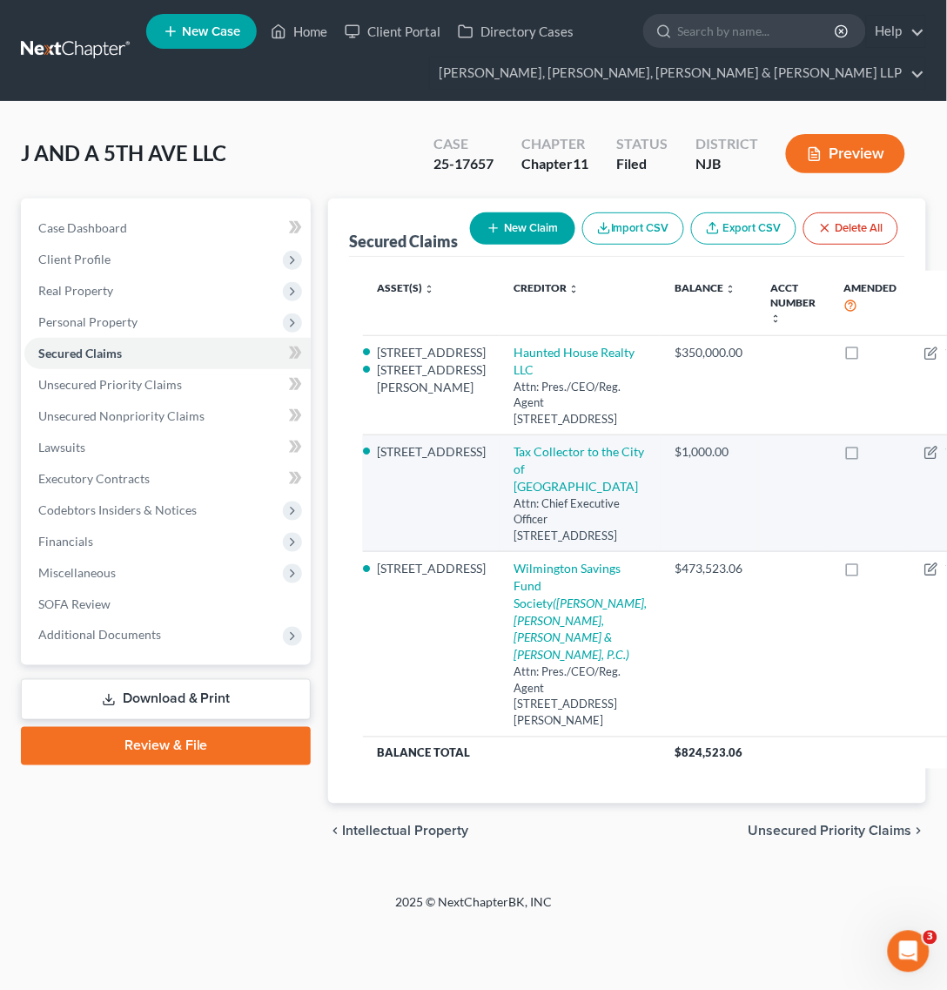
scroll to position [109, 0]
click at [514, 484] on link "Tax Collector to the City of Paterson" at bounding box center [579, 469] width 131 height 50
select select "33"
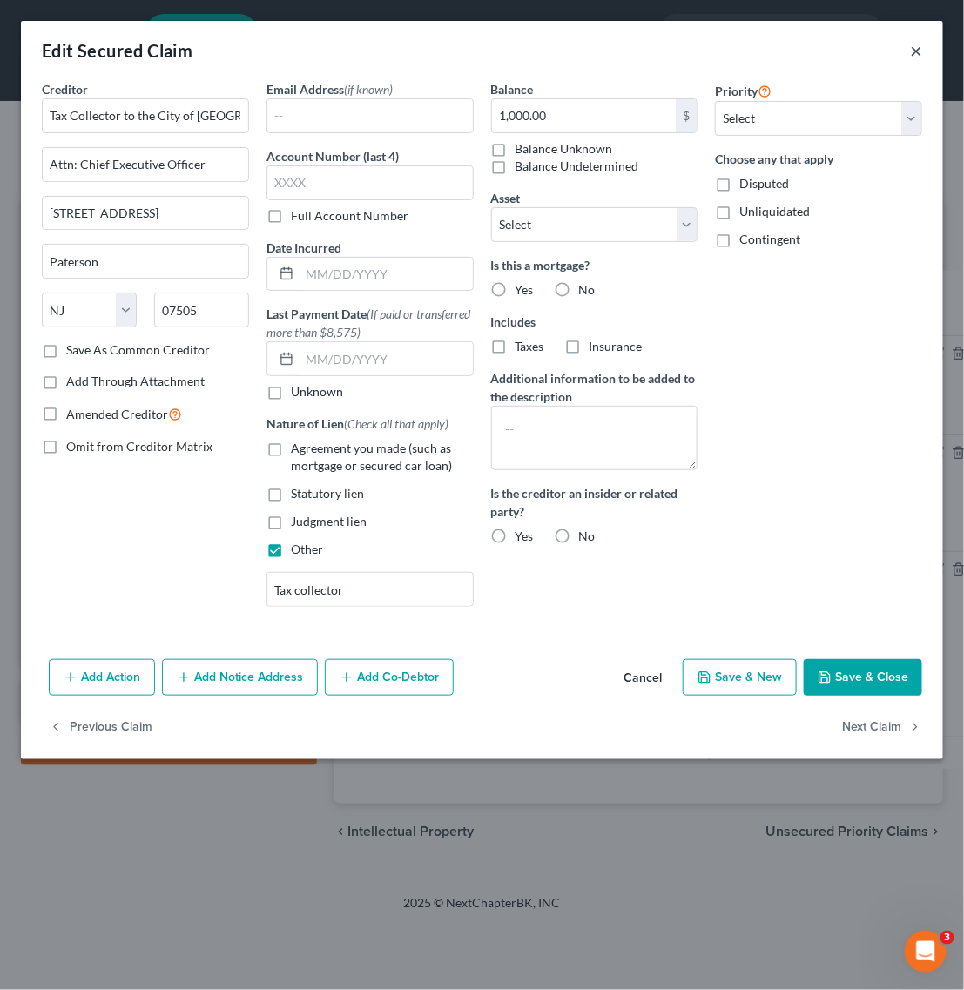
click at [919, 52] on button "×" at bounding box center [916, 50] width 12 height 21
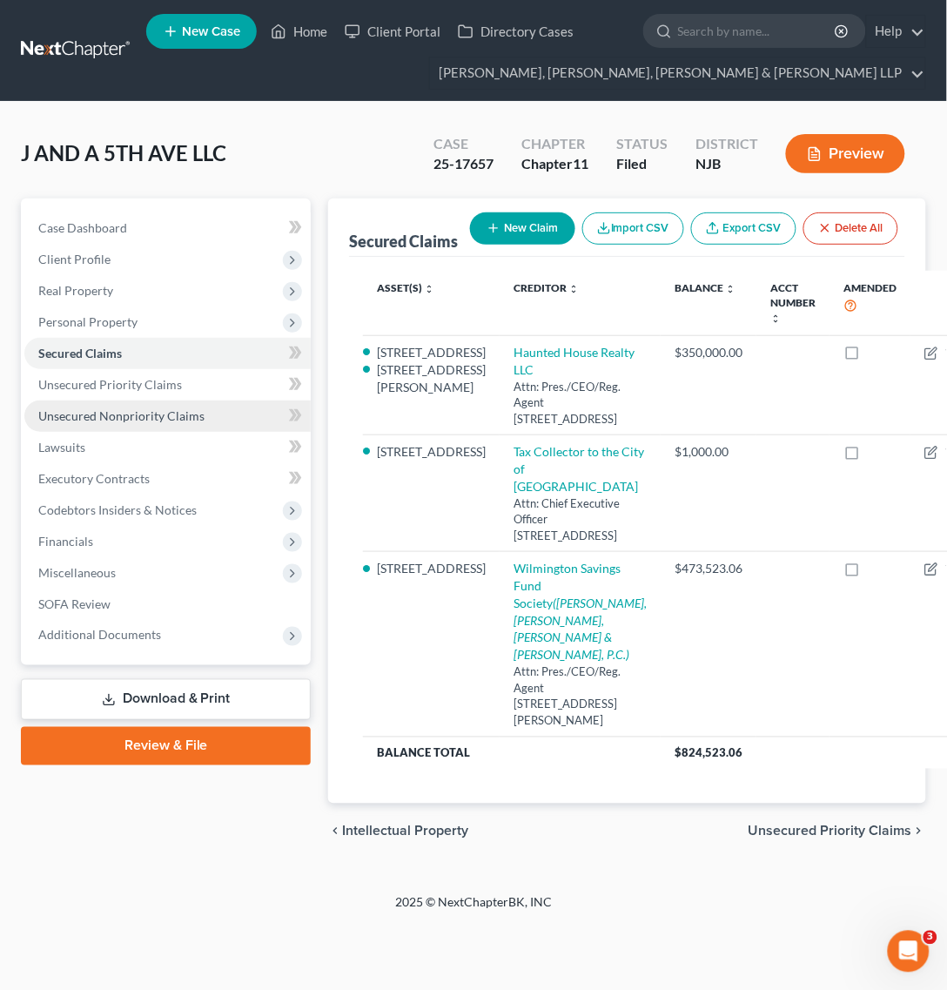
click at [131, 408] on span "Unsecured Nonpriority Claims" at bounding box center [121, 415] width 166 height 15
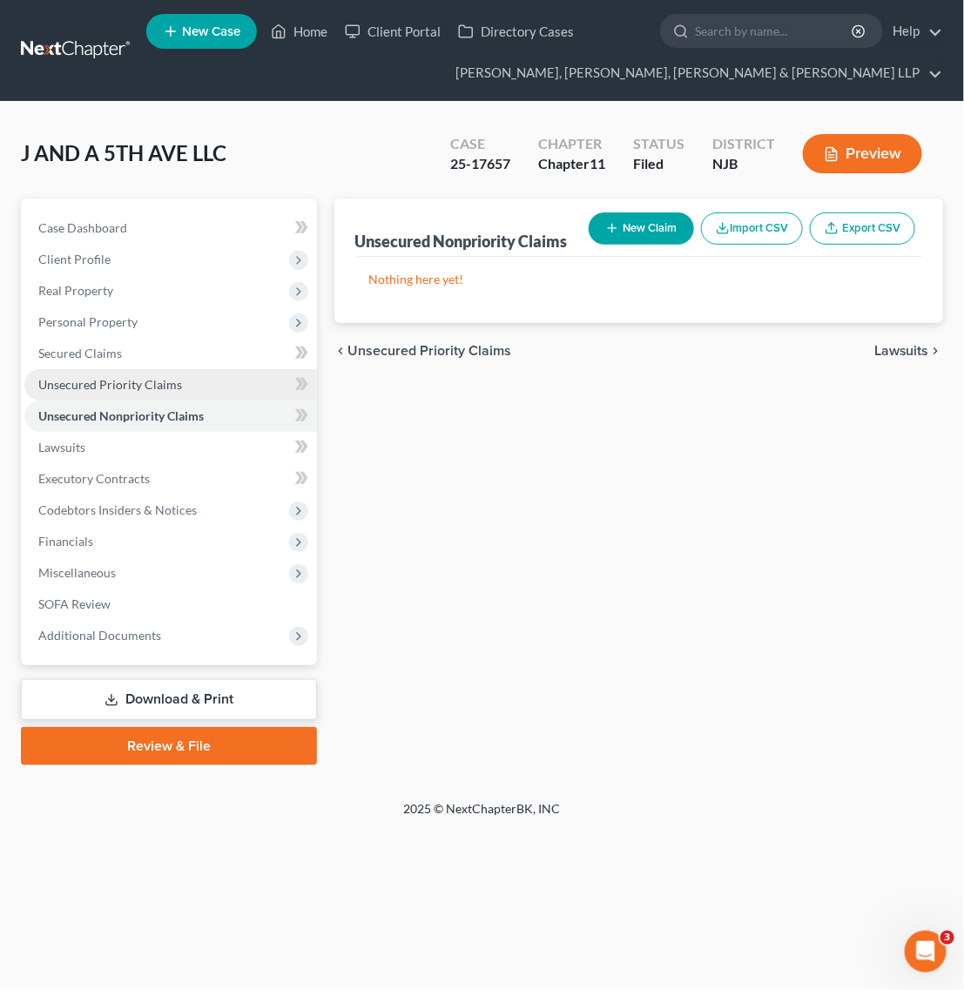
click at [177, 384] on span "Unsecured Priority Claims" at bounding box center [110, 384] width 144 height 15
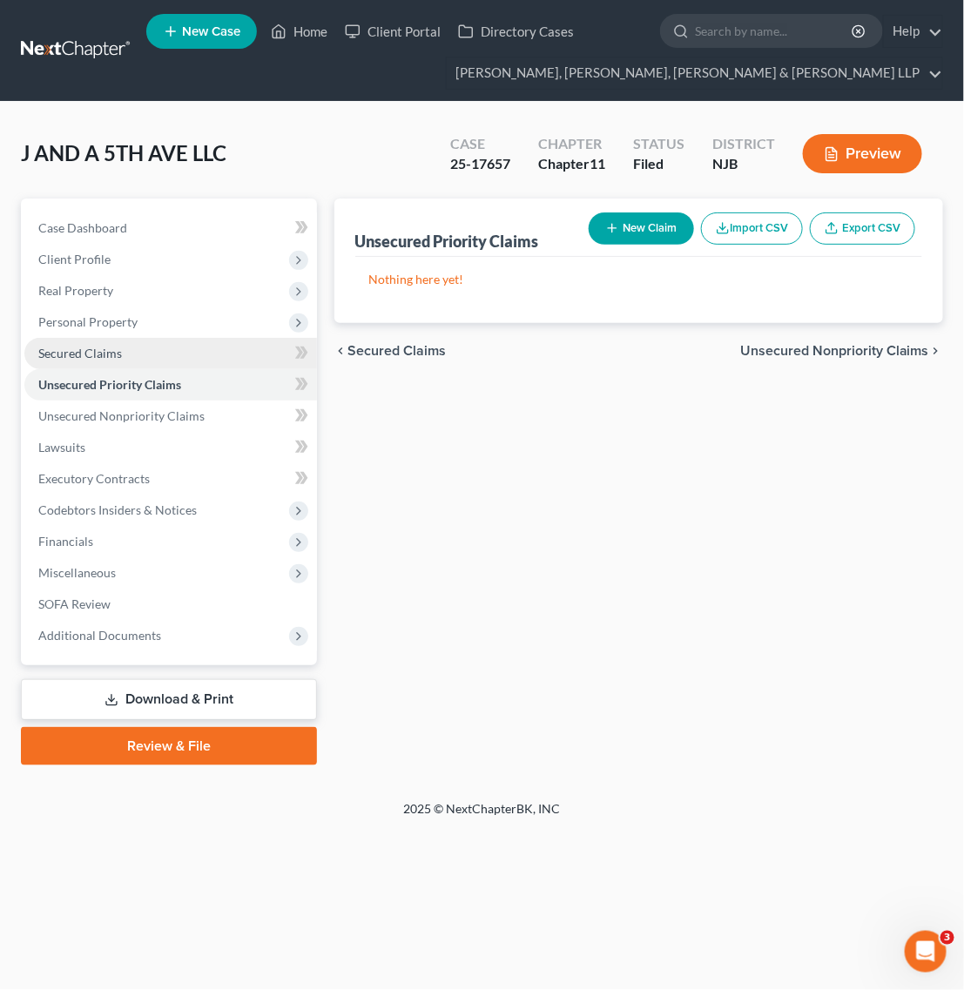
click at [176, 358] on link "Secured Claims" at bounding box center [170, 353] width 292 height 31
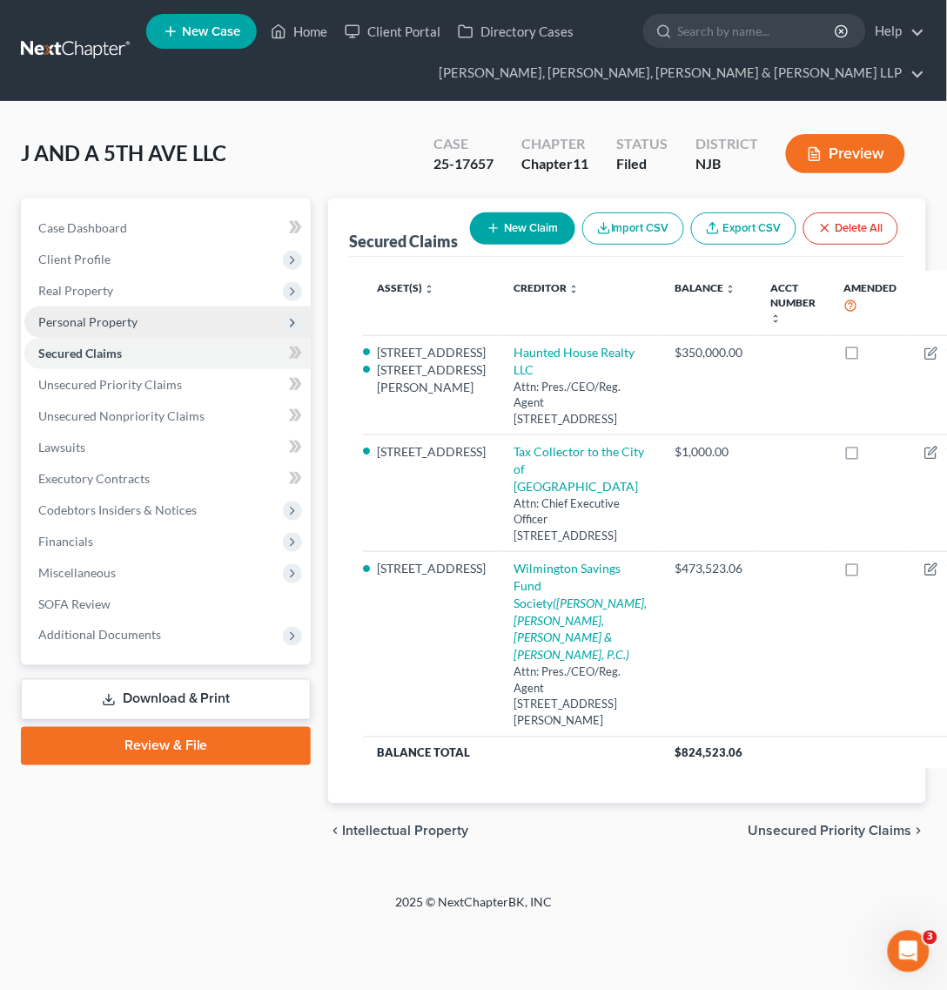
click at [165, 319] on span "Personal Property" at bounding box center [167, 321] width 286 height 31
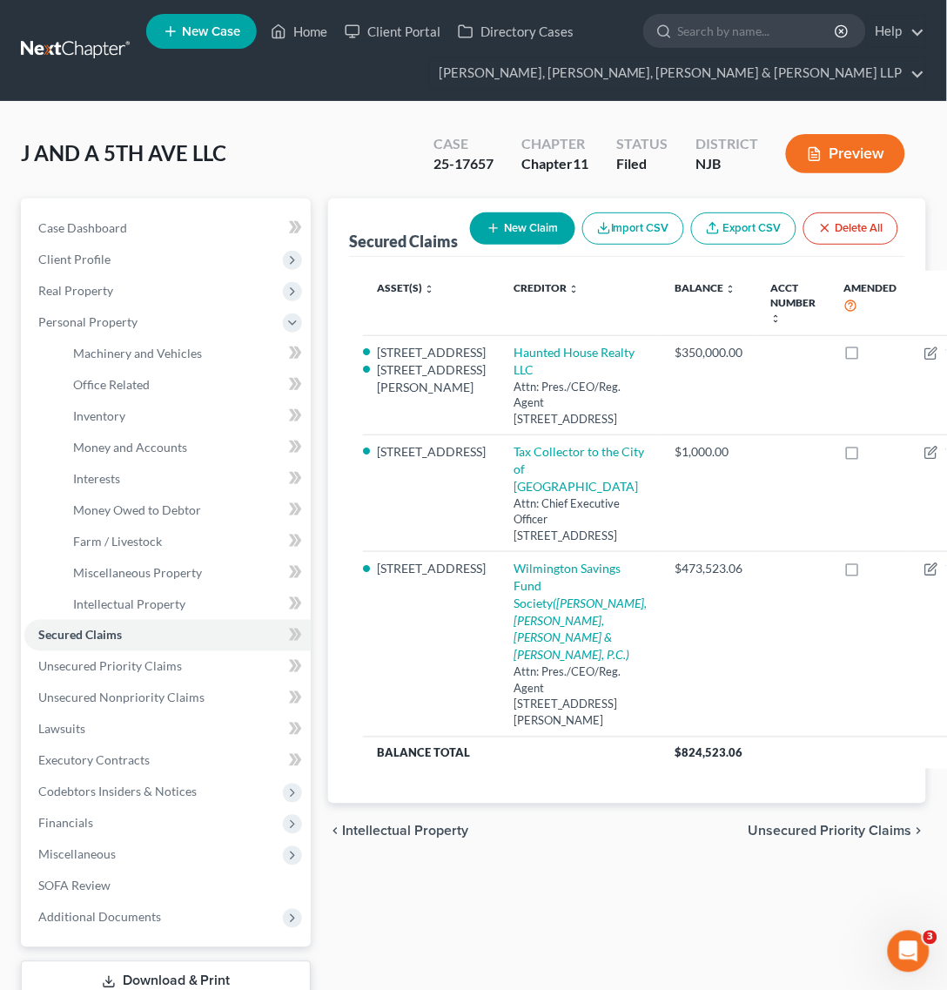
drag, startPoint x: 146, startPoint y: 46, endPoint x: 128, endPoint y: 49, distance: 18.5
click at [146, 48] on li "New Case" at bounding box center [204, 31] width 116 height 40
click at [111, 46] on link at bounding box center [76, 50] width 111 height 31
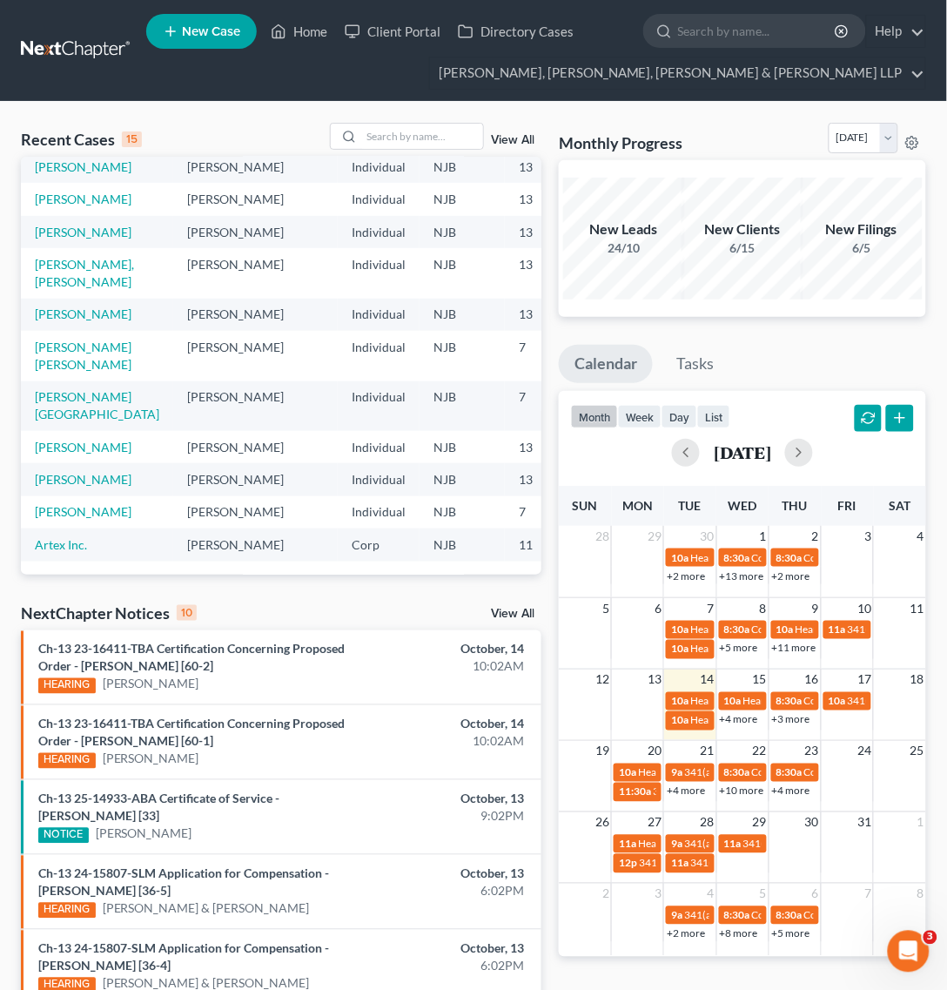
scroll to position [109, 0]
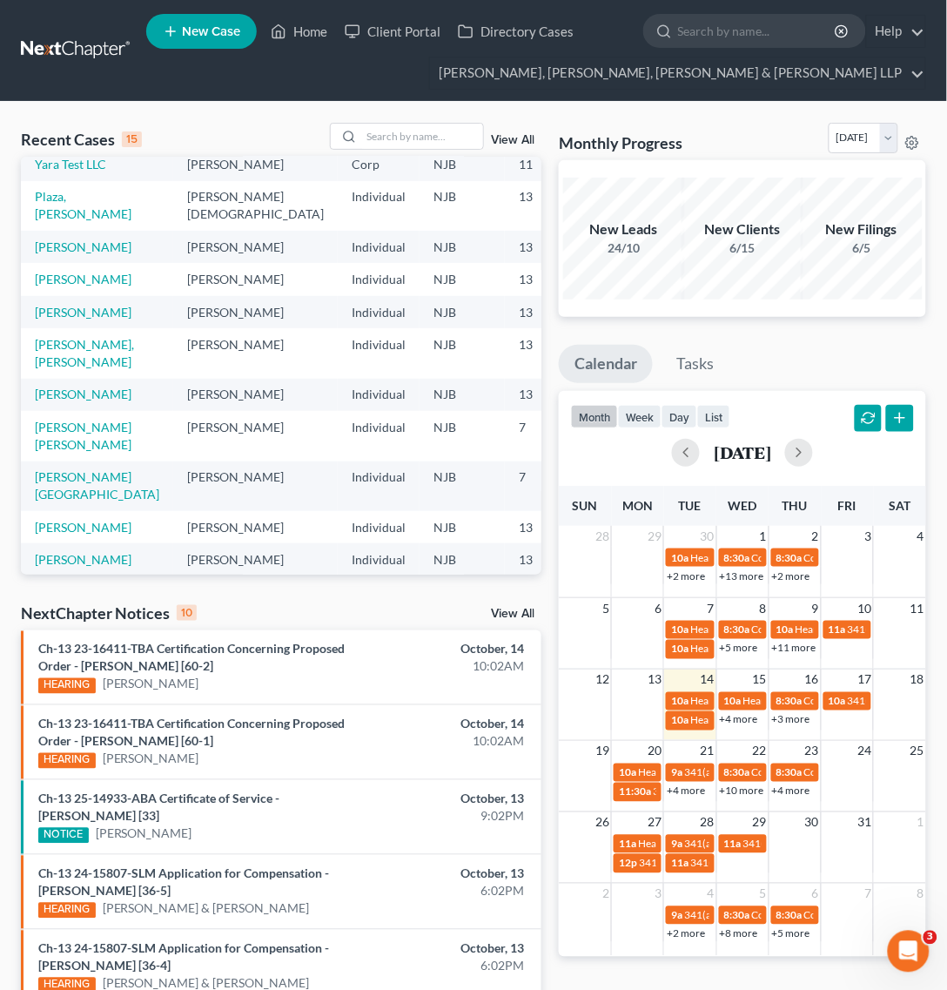
click at [58, 180] on td "Yara Test LLC" at bounding box center [97, 164] width 152 height 32
click at [14, 245] on div "Recent Cases 15 View All Name unfold_more expand_more expand_less Attorney unfo…" at bounding box center [281, 756] width 538 height 1266
